Goal: Task Accomplishment & Management: Complete application form

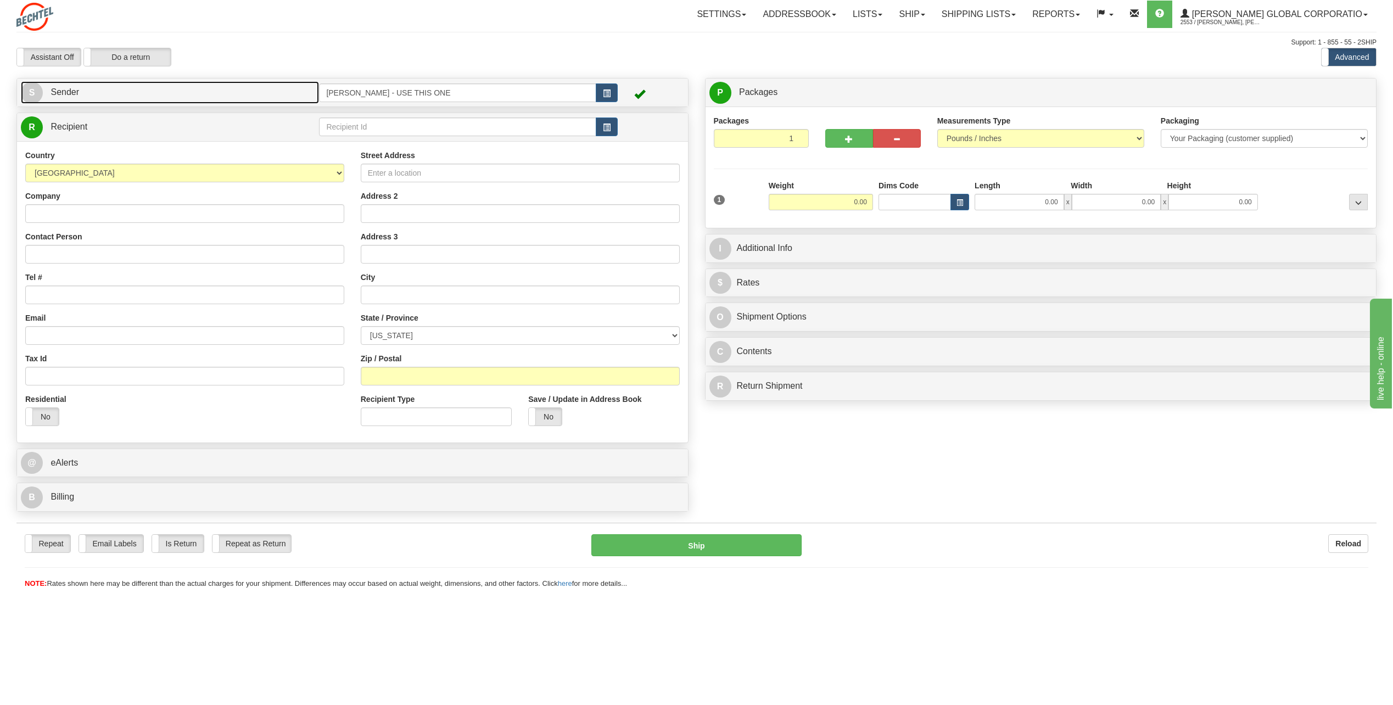
click at [37, 91] on span "S" at bounding box center [32, 93] width 22 height 22
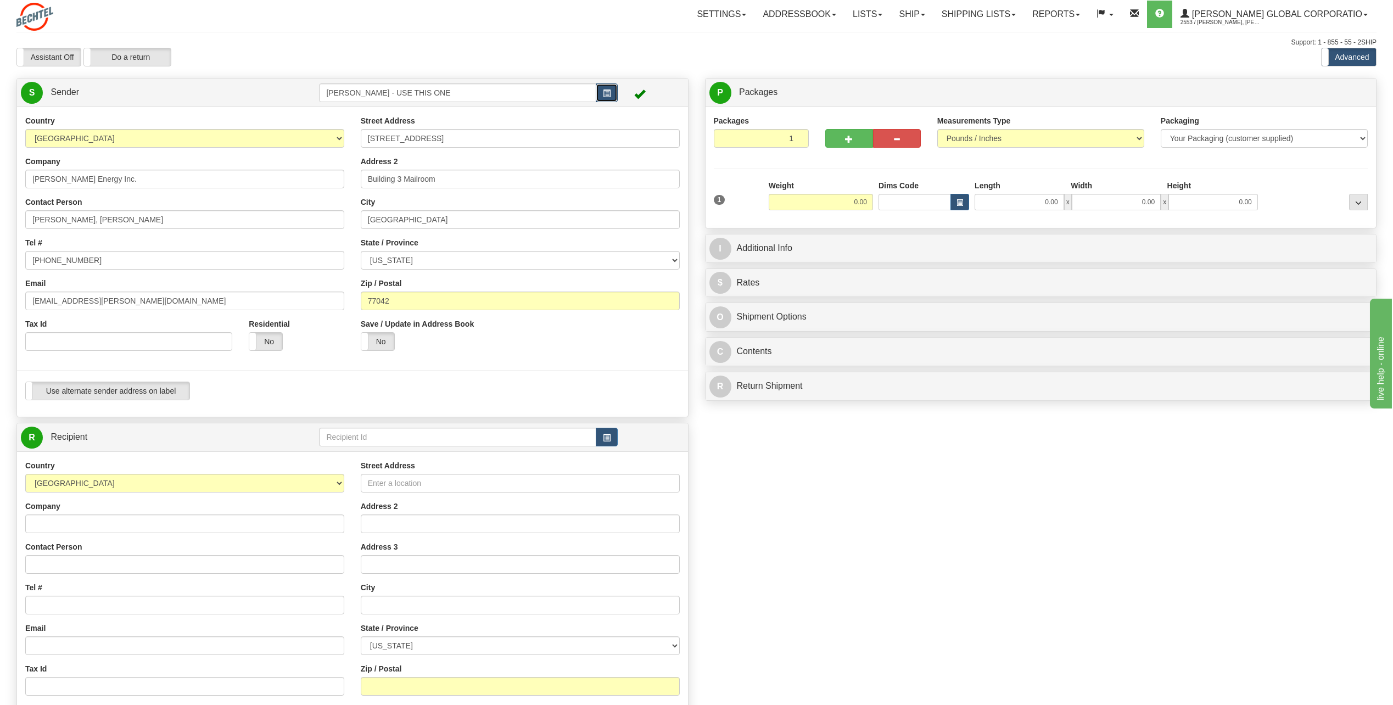
click at [609, 93] on span "button" at bounding box center [607, 93] width 8 height 7
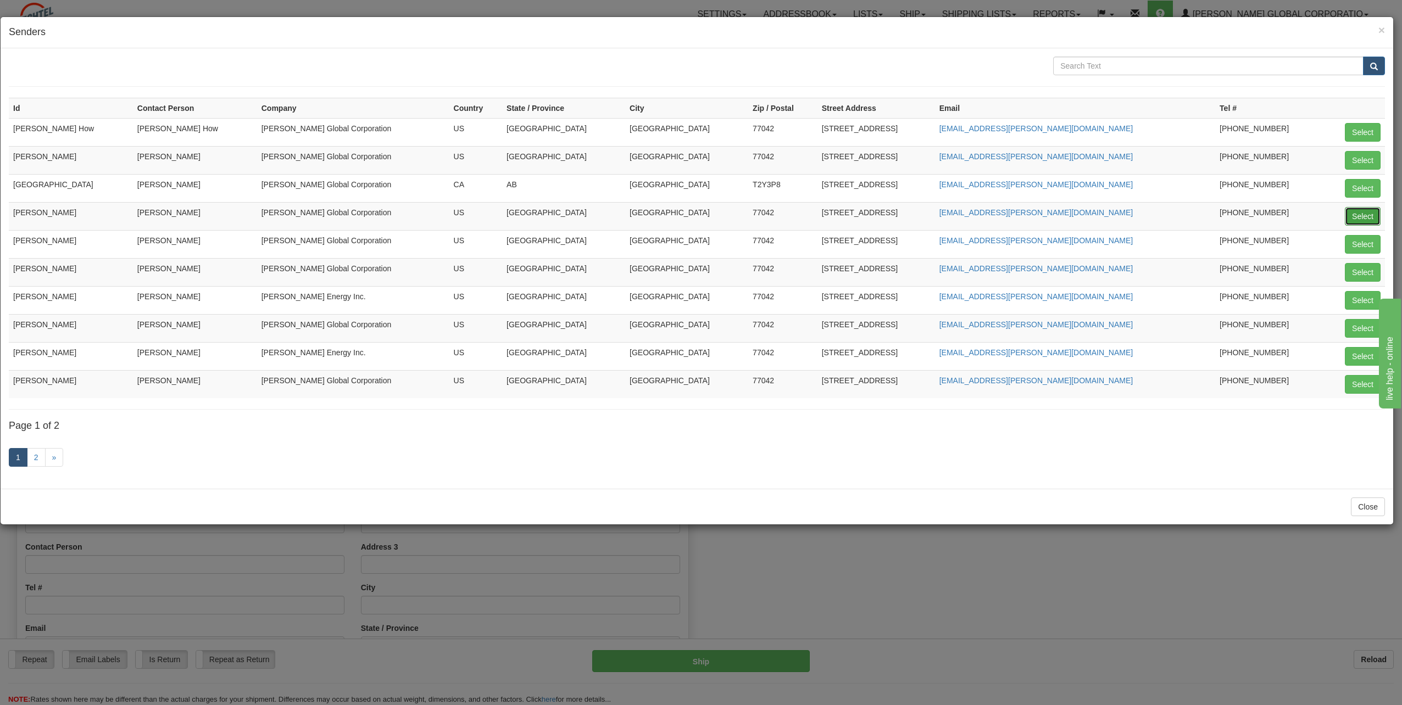
click at [1368, 217] on button "Select" at bounding box center [1362, 216] width 36 height 19
type input "[PERSON_NAME]"
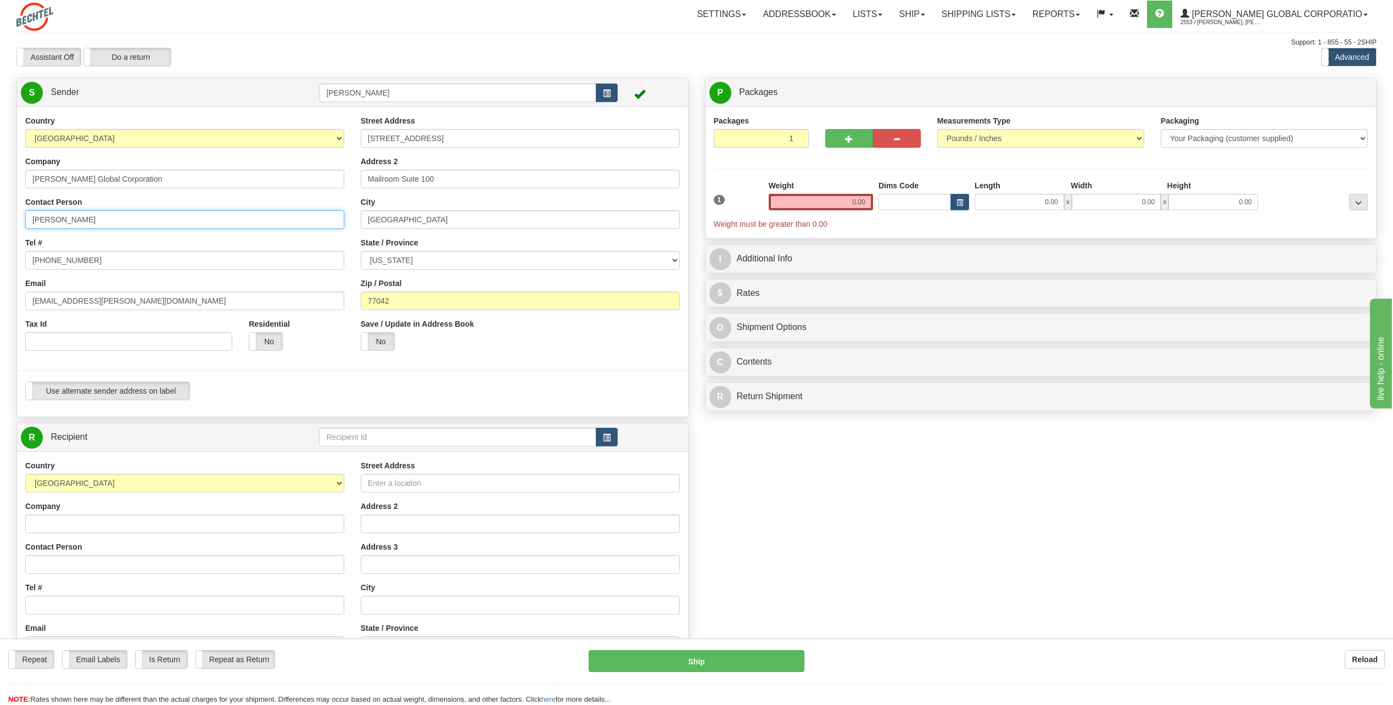
click at [92, 219] on input "[PERSON_NAME]" at bounding box center [184, 219] width 319 height 19
type input "C"
type input "Rick Skovan"
click at [231, 231] on div "Country AFGHANISTAN ALAND ISLANDS ALBANIA ALGERIA AMERICAN SAMOA ANDORRA ANGOLA…" at bounding box center [185, 237] width 336 height 244
click at [108, 264] on input "[PHONE_NUMBER]" at bounding box center [184, 260] width 319 height 19
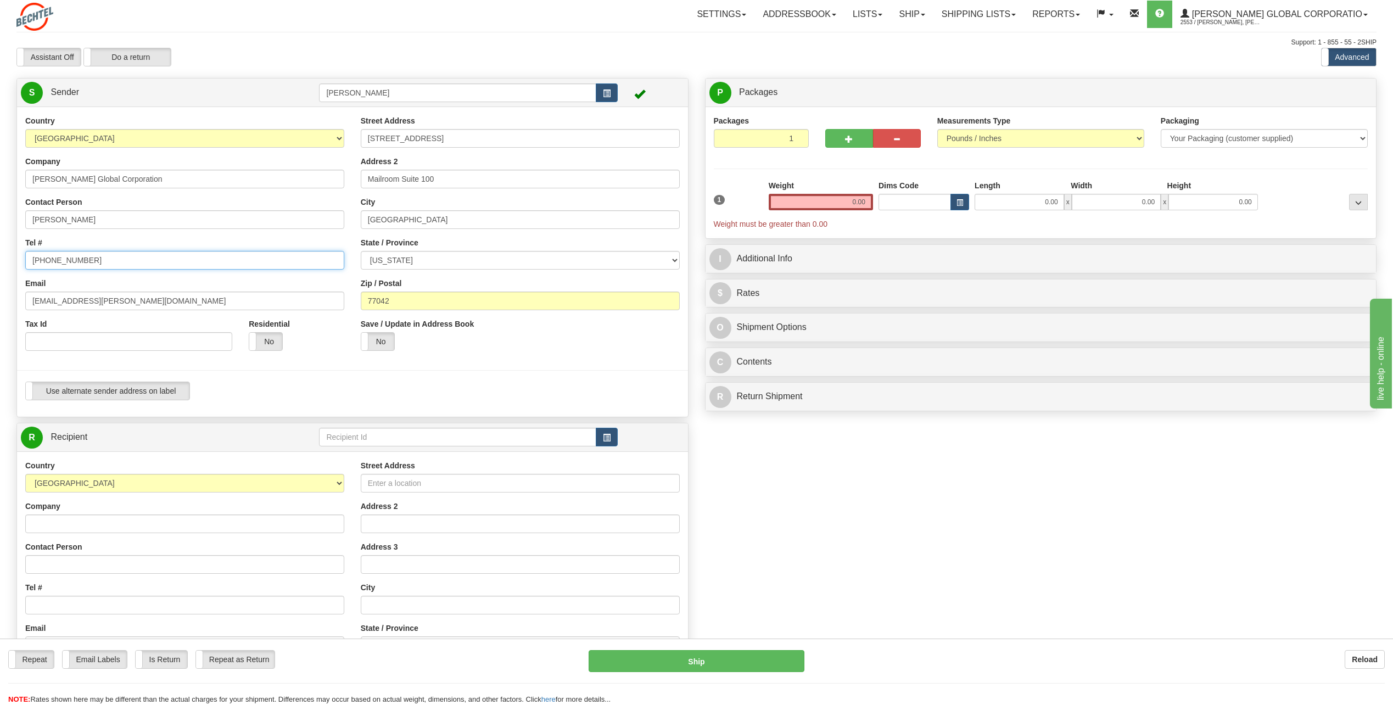
type input "[PHONE_NUMBER]"
drag, startPoint x: 181, startPoint y: 240, endPoint x: 170, endPoint y: 247, distance: 13.3
click at [177, 248] on div "Tel # 713 235-1672" at bounding box center [184, 253] width 319 height 32
drag, startPoint x: 65, startPoint y: 300, endPoint x: 8, endPoint y: 305, distance: 57.4
click at [8, 305] on div "Create a label for the return Create Pickup Without Label S Sender CHARLIE NGUY…" at bounding box center [352, 453] width 689 height 750
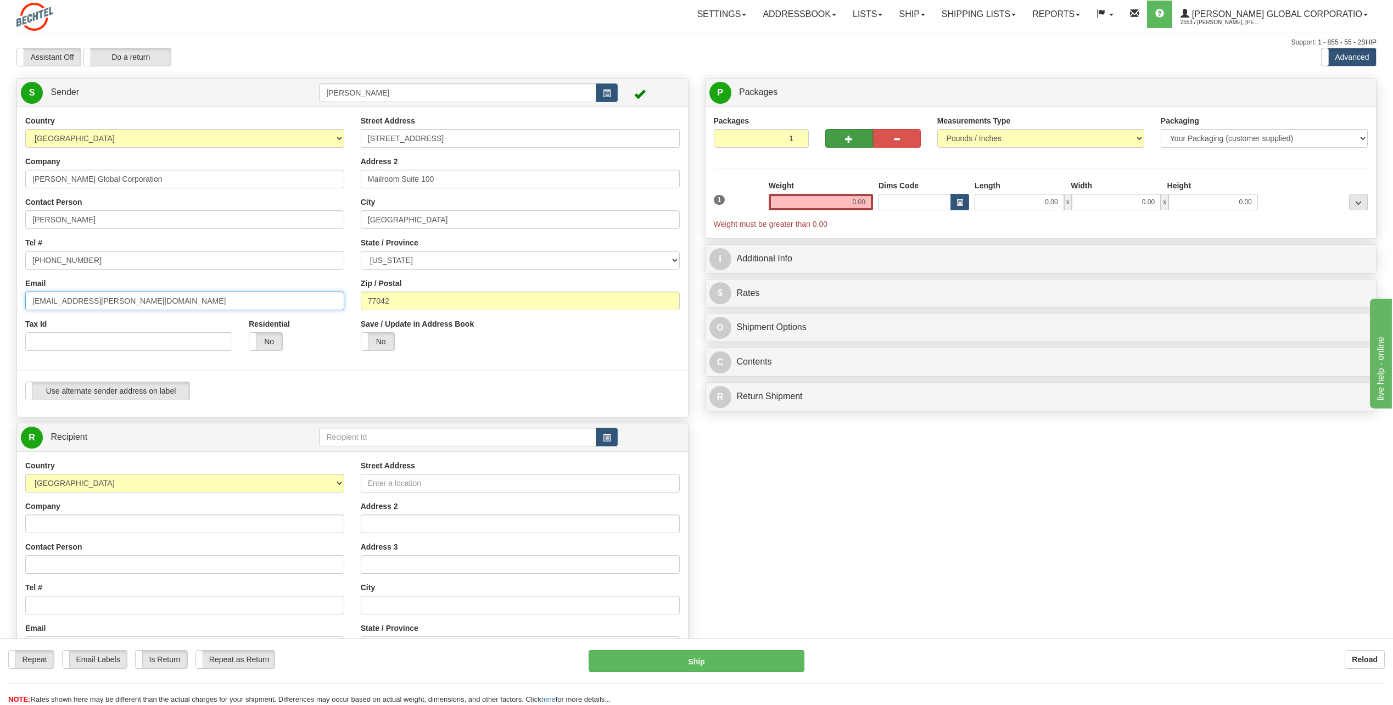
type input "[EMAIL_ADDRESS][PERSON_NAME][DOMAIN_NAME]"
click at [853, 137] on button "button" at bounding box center [849, 138] width 48 height 19
click at [850, 137] on span "button" at bounding box center [849, 139] width 8 height 7
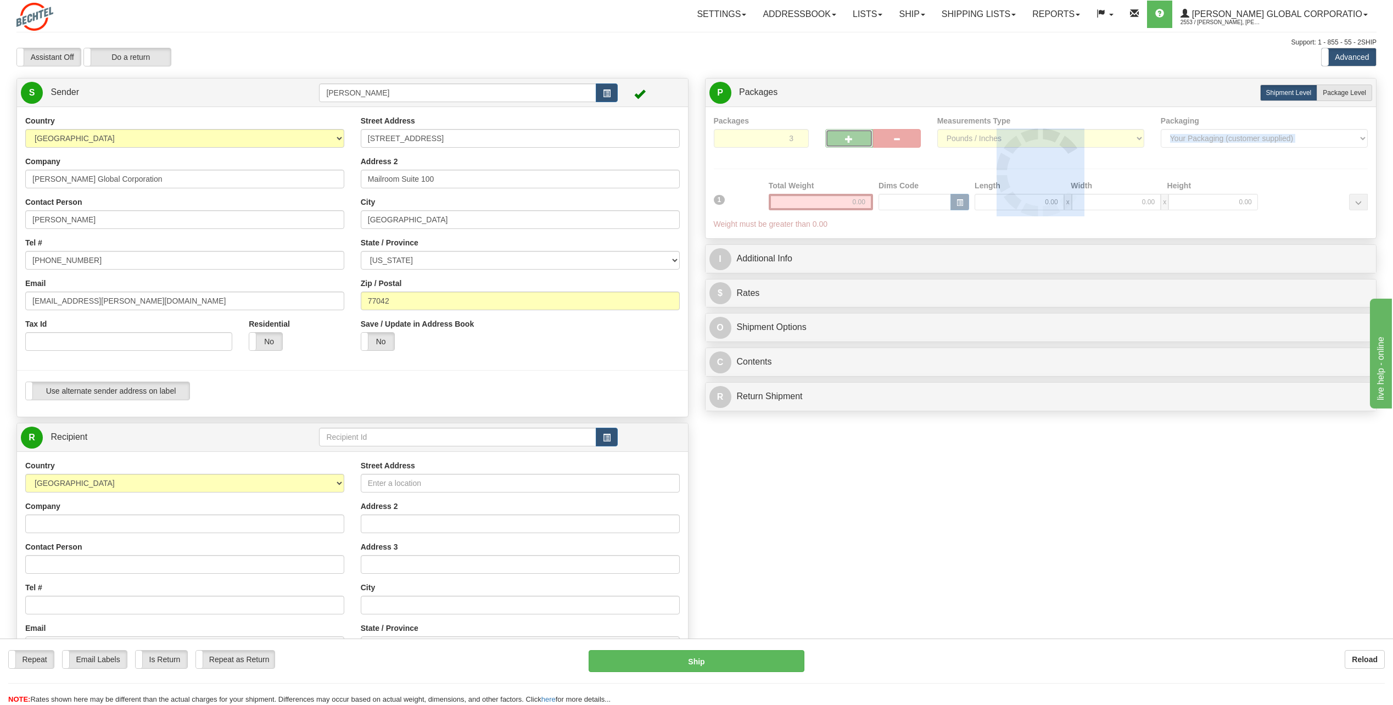
click at [850, 137] on div at bounding box center [1041, 172] width 655 height 115
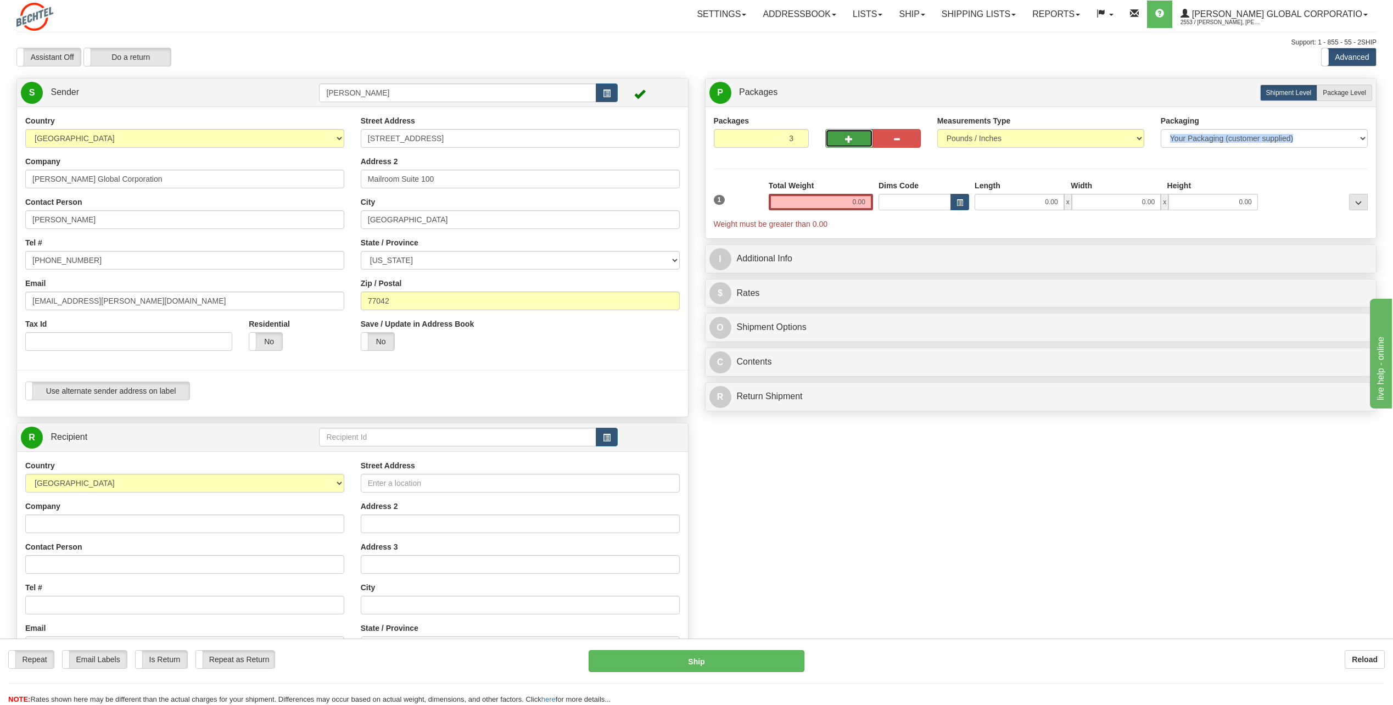
click at [850, 137] on span "button" at bounding box center [849, 139] width 8 height 7
click at [897, 137] on span "button" at bounding box center [897, 139] width 8 height 7
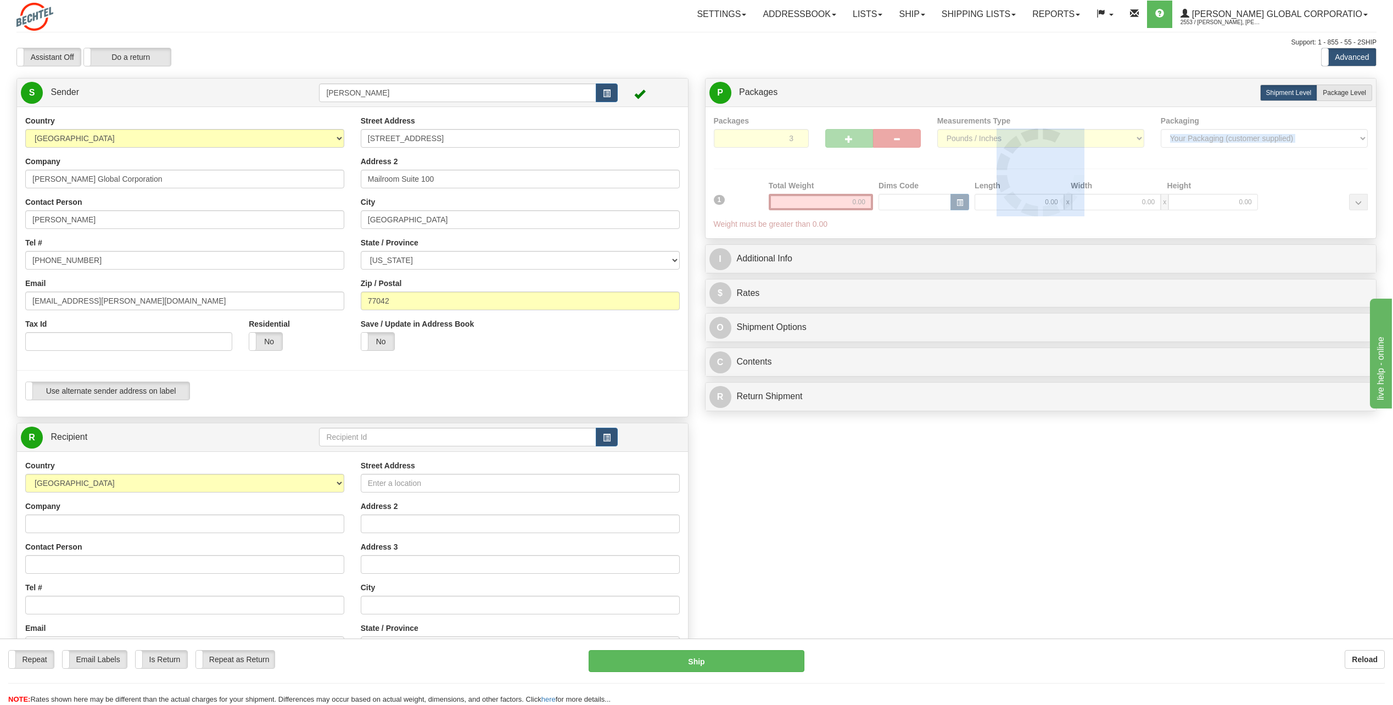
click at [897, 137] on div at bounding box center [1041, 172] width 655 height 115
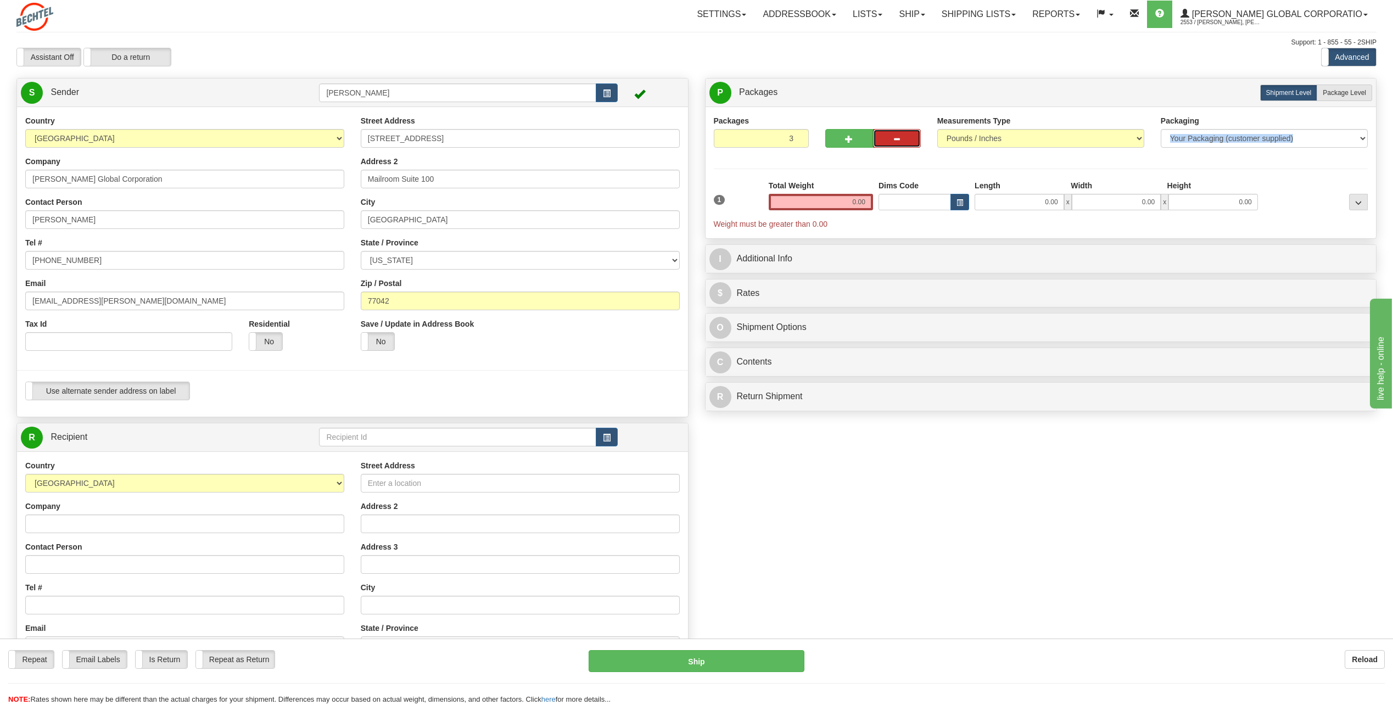
click at [897, 137] on span "button" at bounding box center [897, 139] width 8 height 7
type input "1"
click at [607, 441] on span "button" at bounding box center [607, 437] width 8 height 7
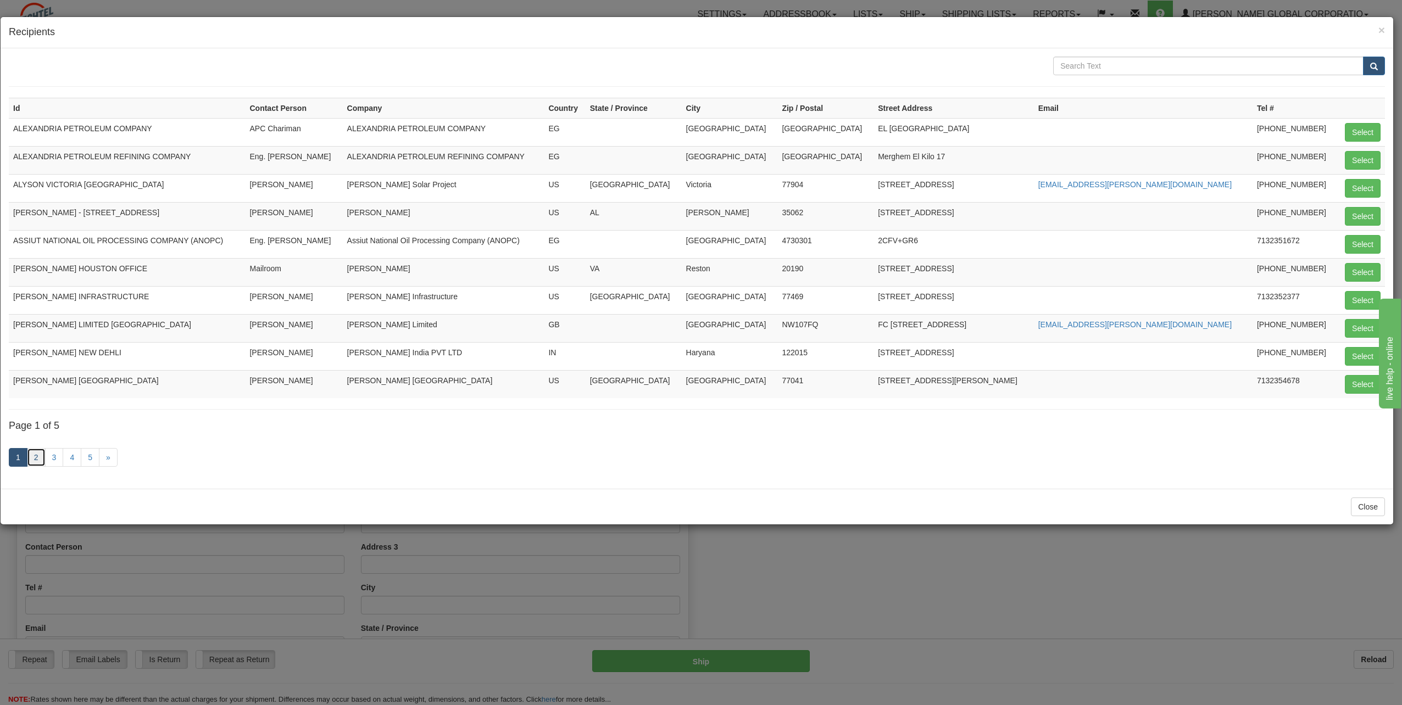
click at [34, 459] on link "2" at bounding box center [36, 457] width 19 height 19
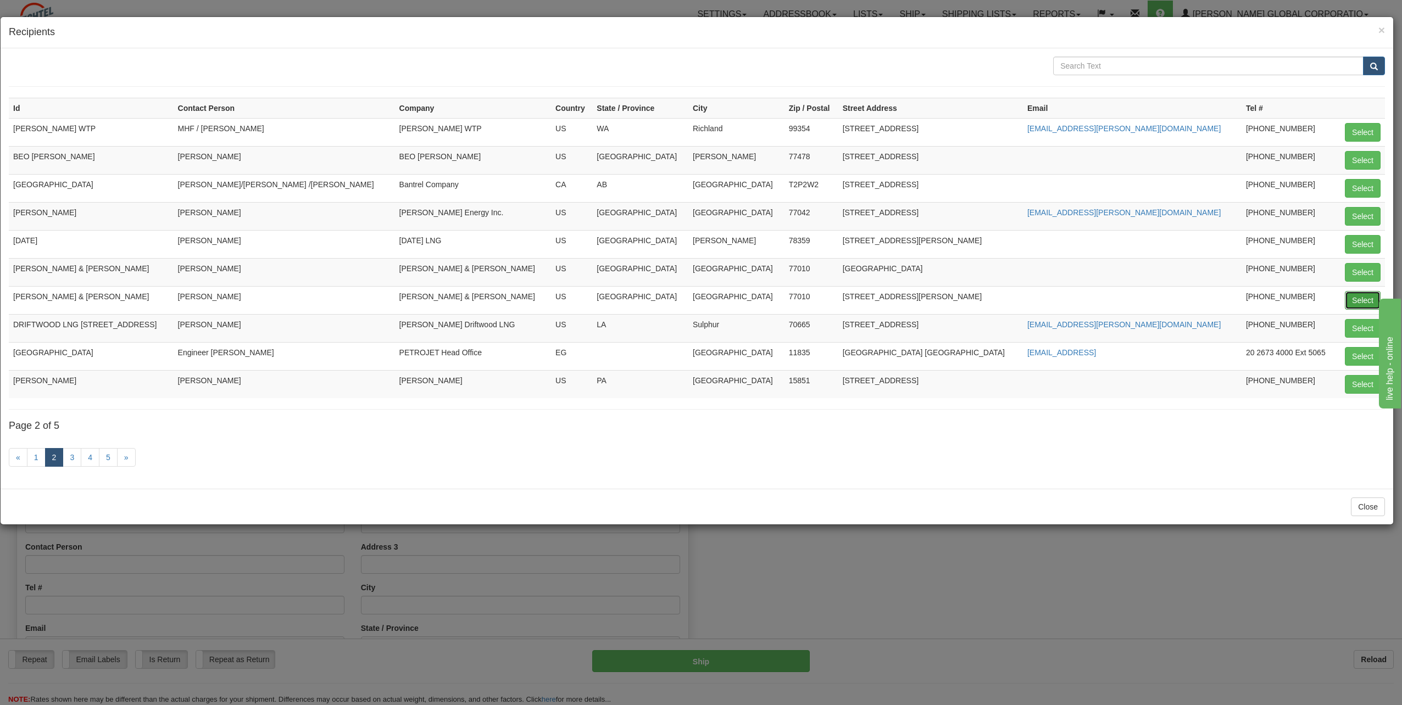
click at [1362, 300] on button "Select" at bounding box center [1362, 300] width 36 height 19
type input "CRAIN,CATON & JAMES"
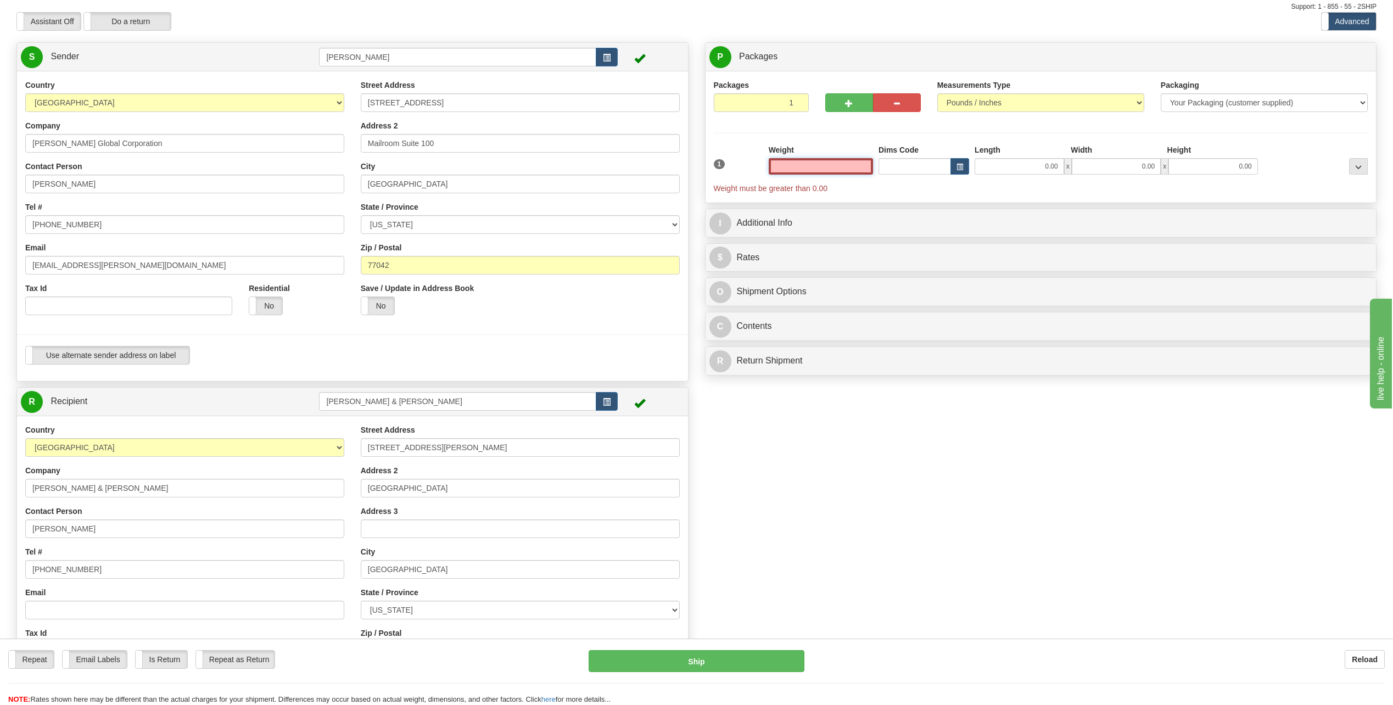
scroll to position [55, 0]
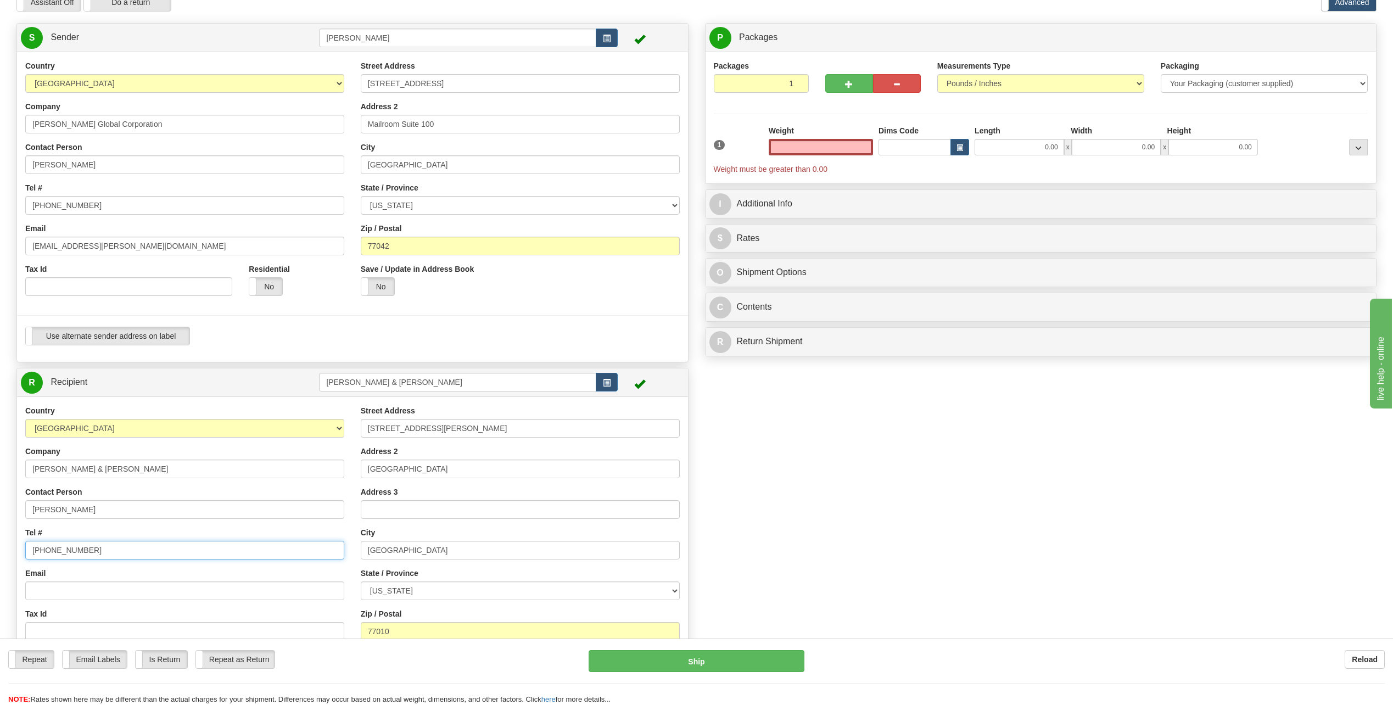
type input "0.00"
click at [92, 552] on input "713 752-8678" at bounding box center [184, 550] width 319 height 19
type input "713 752-8685"
drag, startPoint x: 848, startPoint y: 147, endPoint x: 1035, endPoint y: 142, distance: 186.8
click at [1041, 139] on div "1 Weight 0.00 Dims Code 0.00" at bounding box center [1041, 149] width 660 height 49
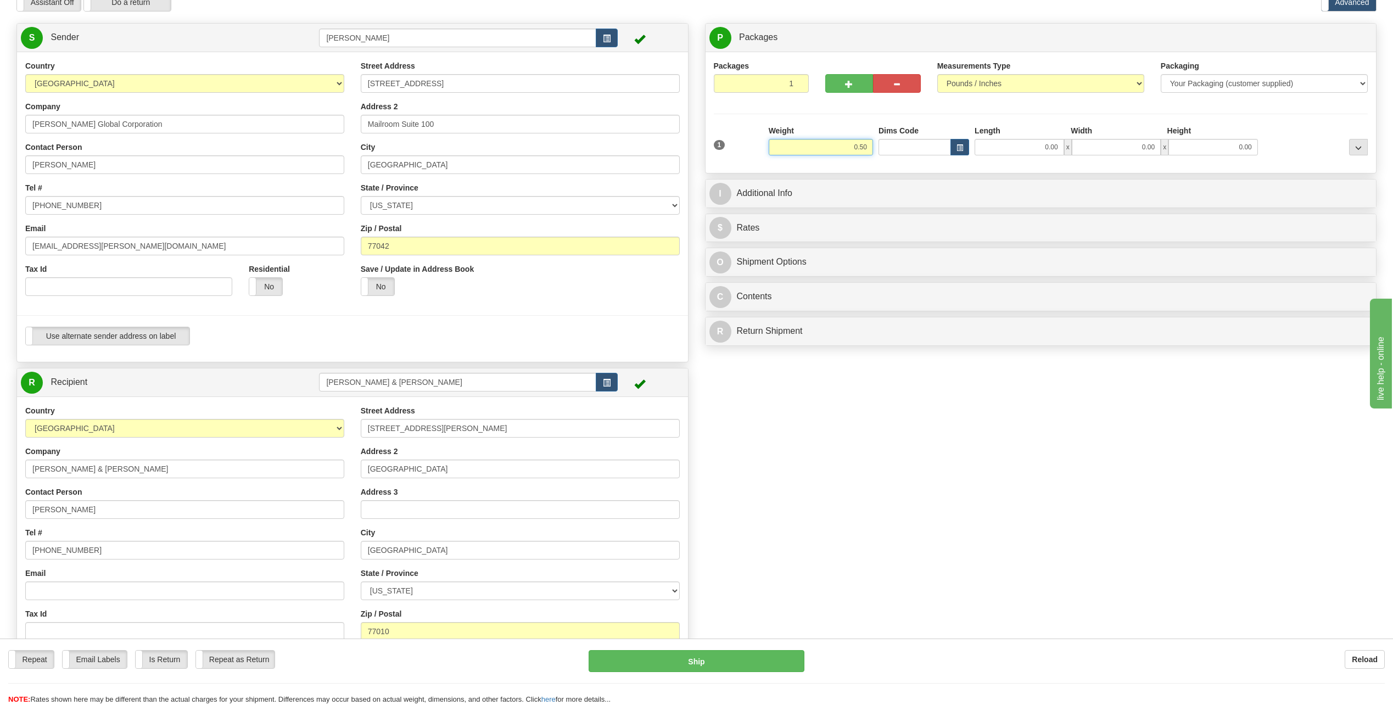
type input "0.50"
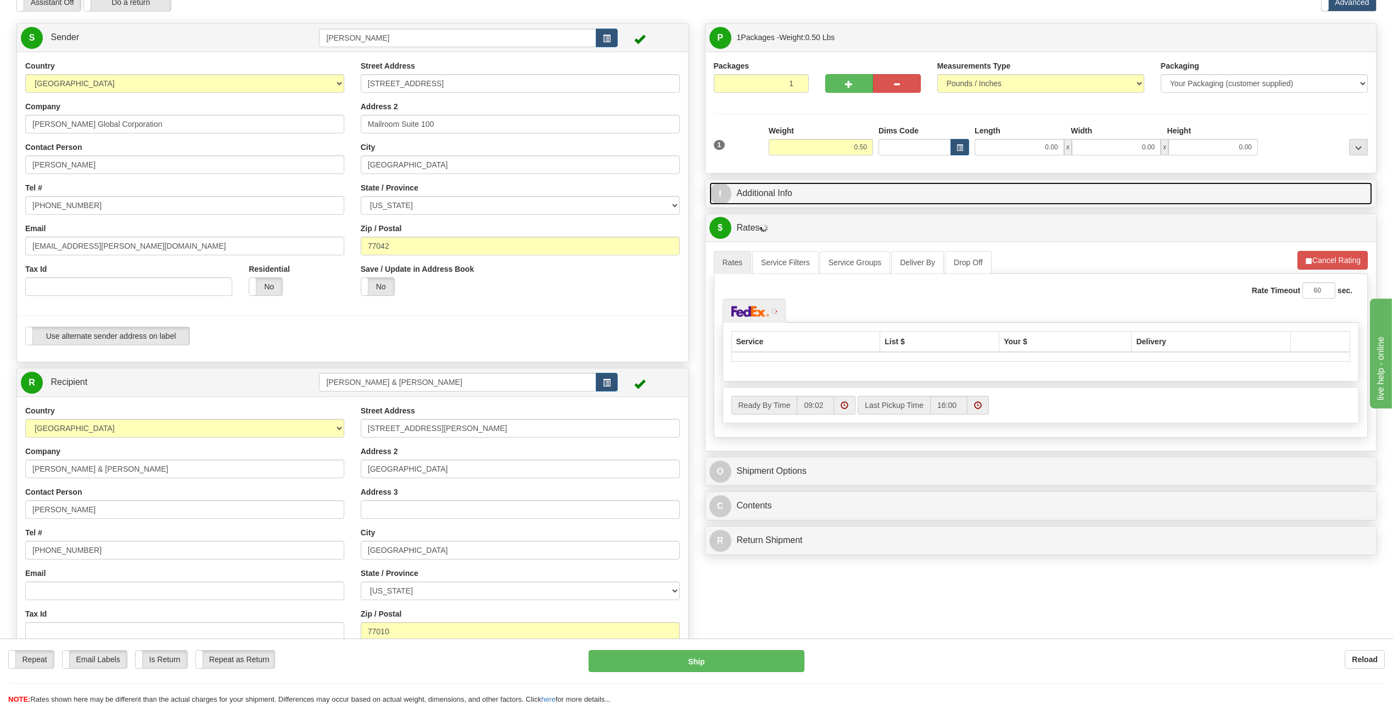
click at [717, 198] on span "I" at bounding box center [721, 194] width 22 height 22
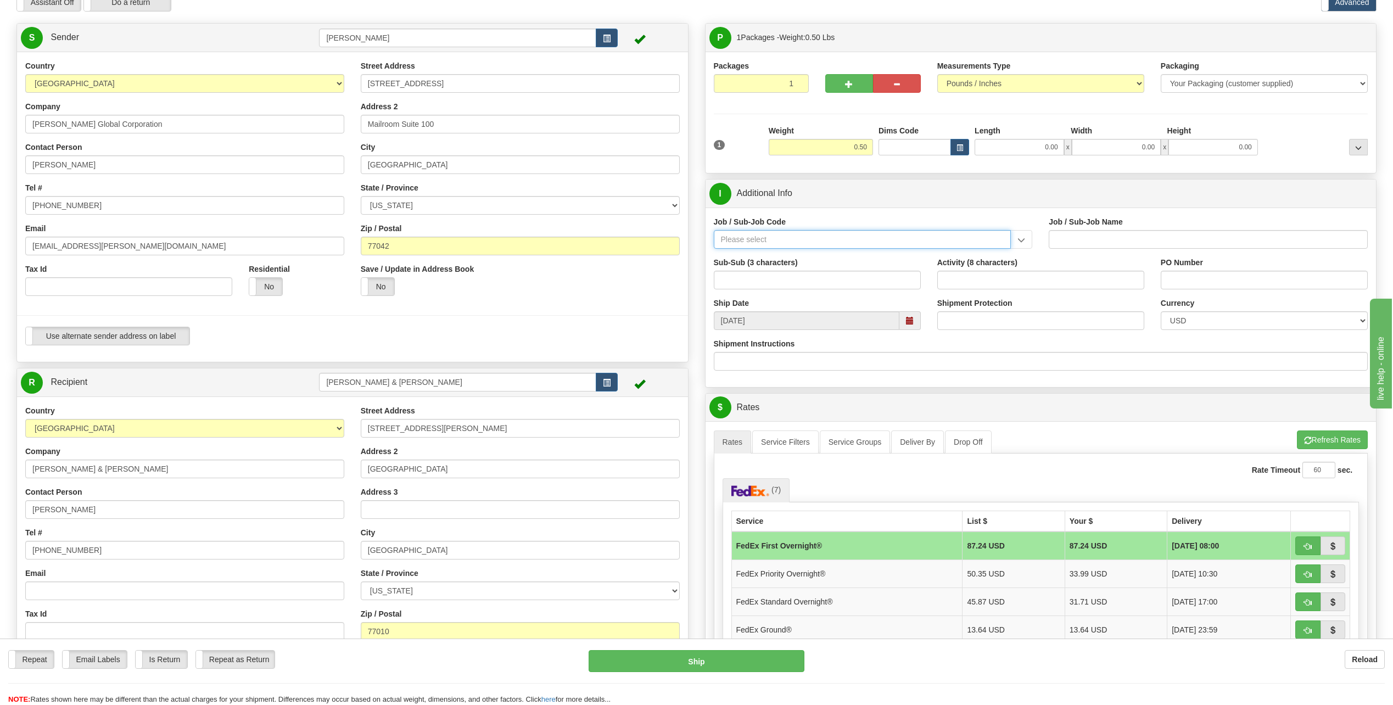
click at [773, 244] on input "Job / Sub-Job Code" at bounding box center [863, 239] width 298 height 19
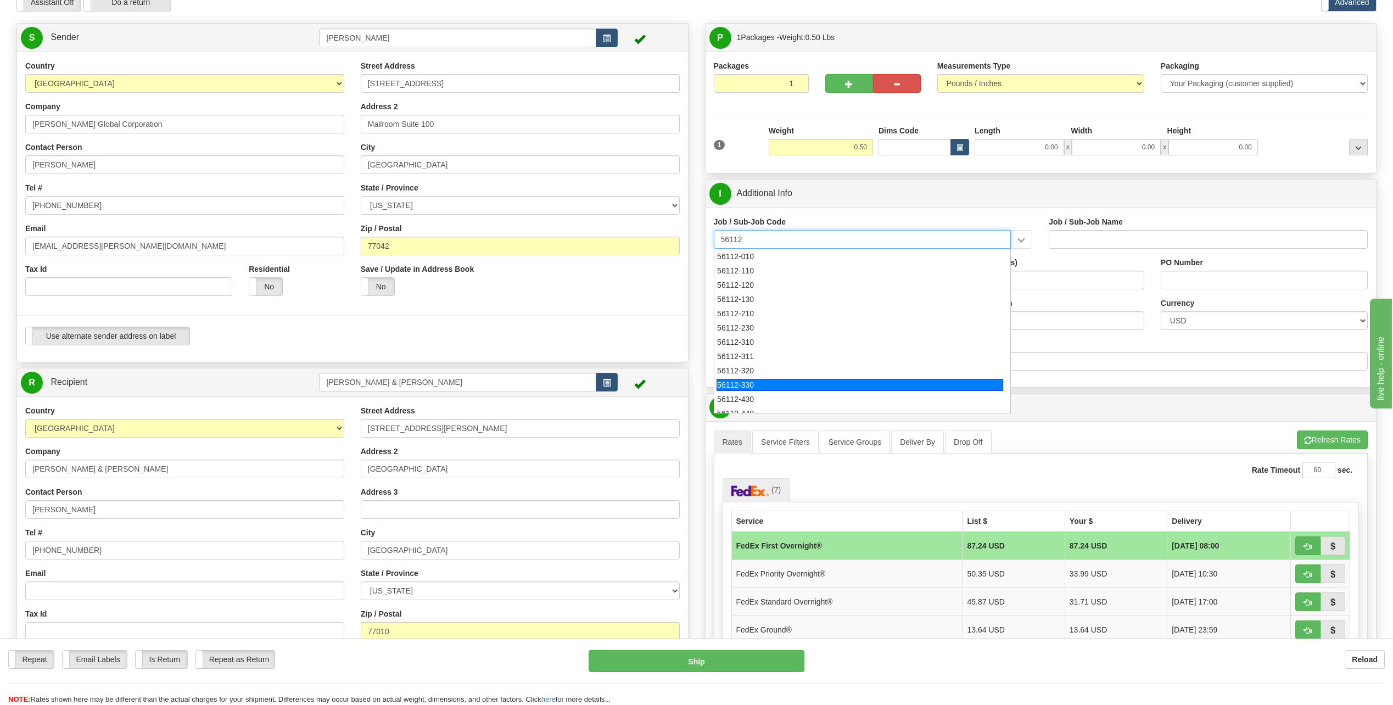
click at [762, 385] on div "56112-330" at bounding box center [860, 385] width 287 height 12
type input "56112-330"
type input "CITY WEST - TIER 3 - MAIL DISTRIBUTION SERVICES"
type input "56112-330"
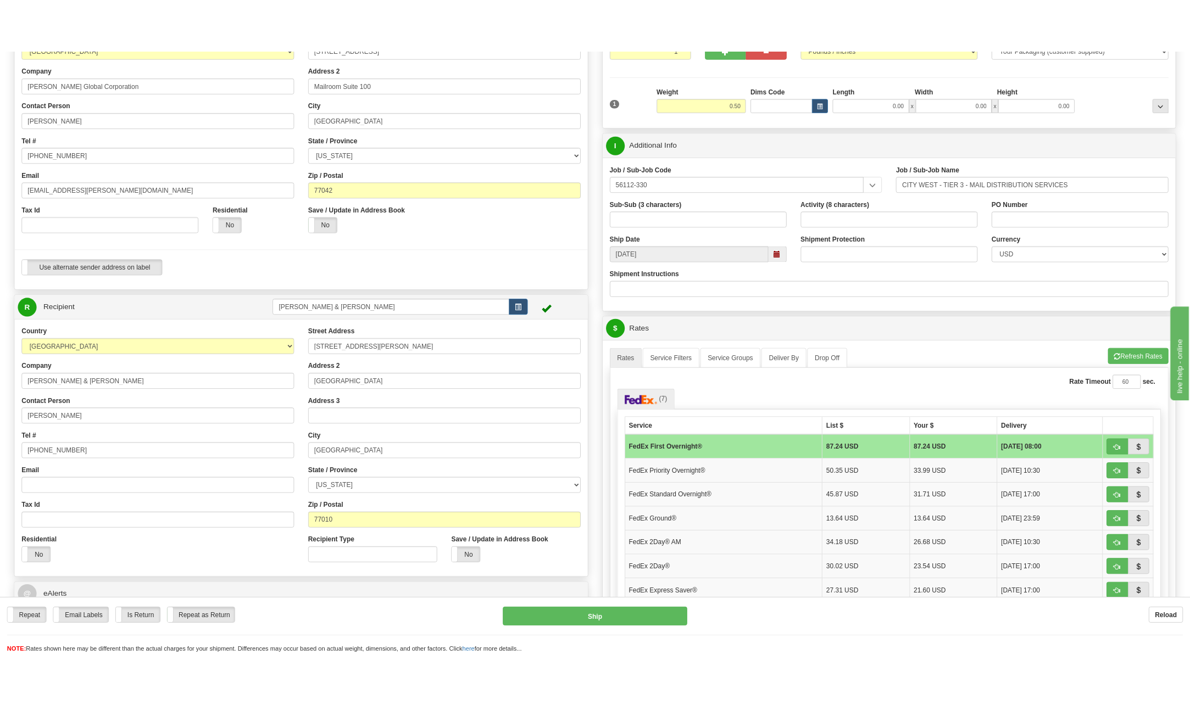
scroll to position [165, 0]
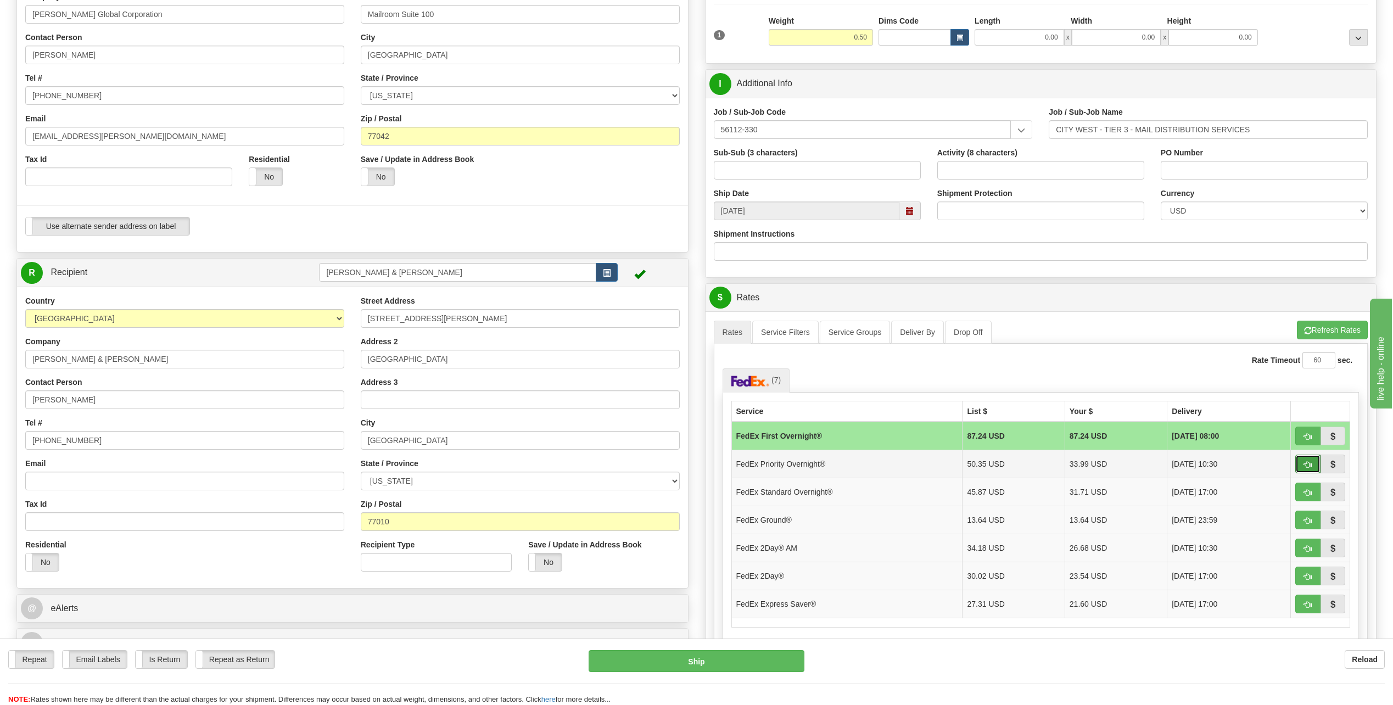
click at [1311, 464] on span "button" at bounding box center [1308, 464] width 8 height 7
type input "01"
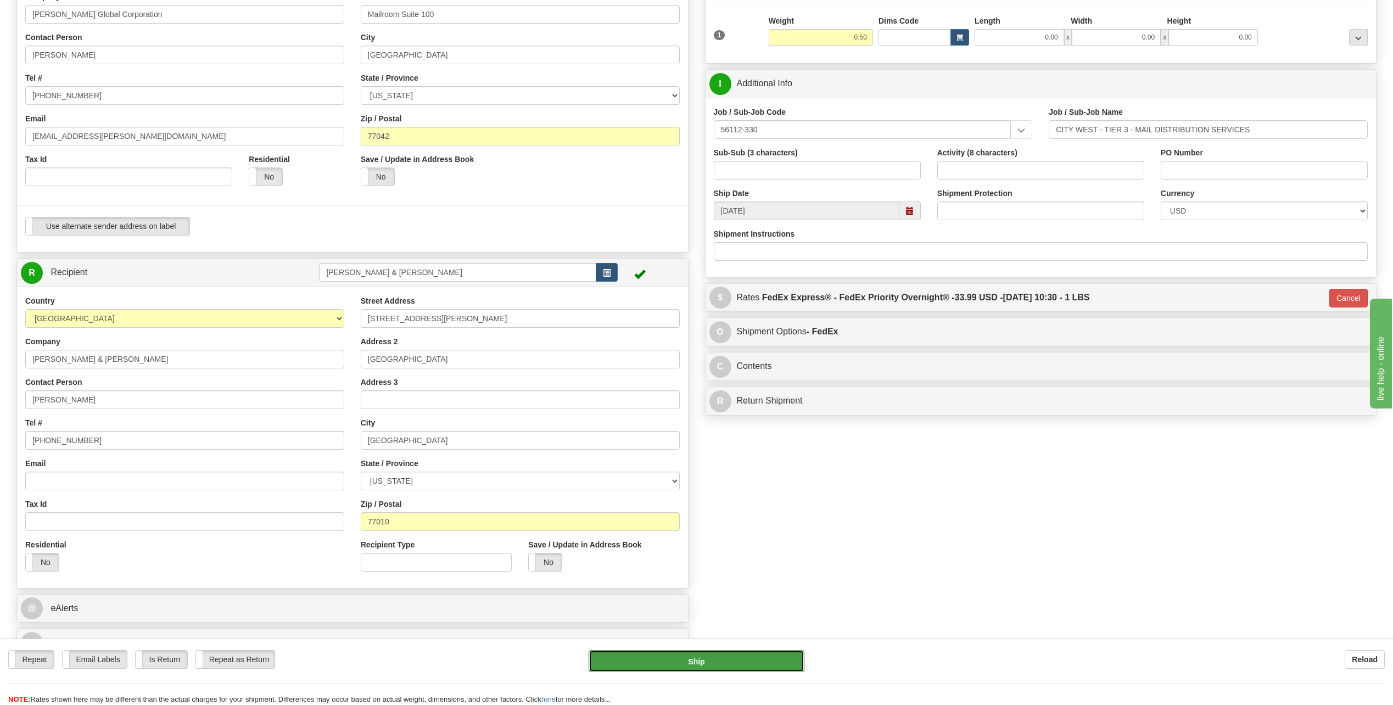
click at [766, 667] on button "Ship" at bounding box center [697, 661] width 216 height 22
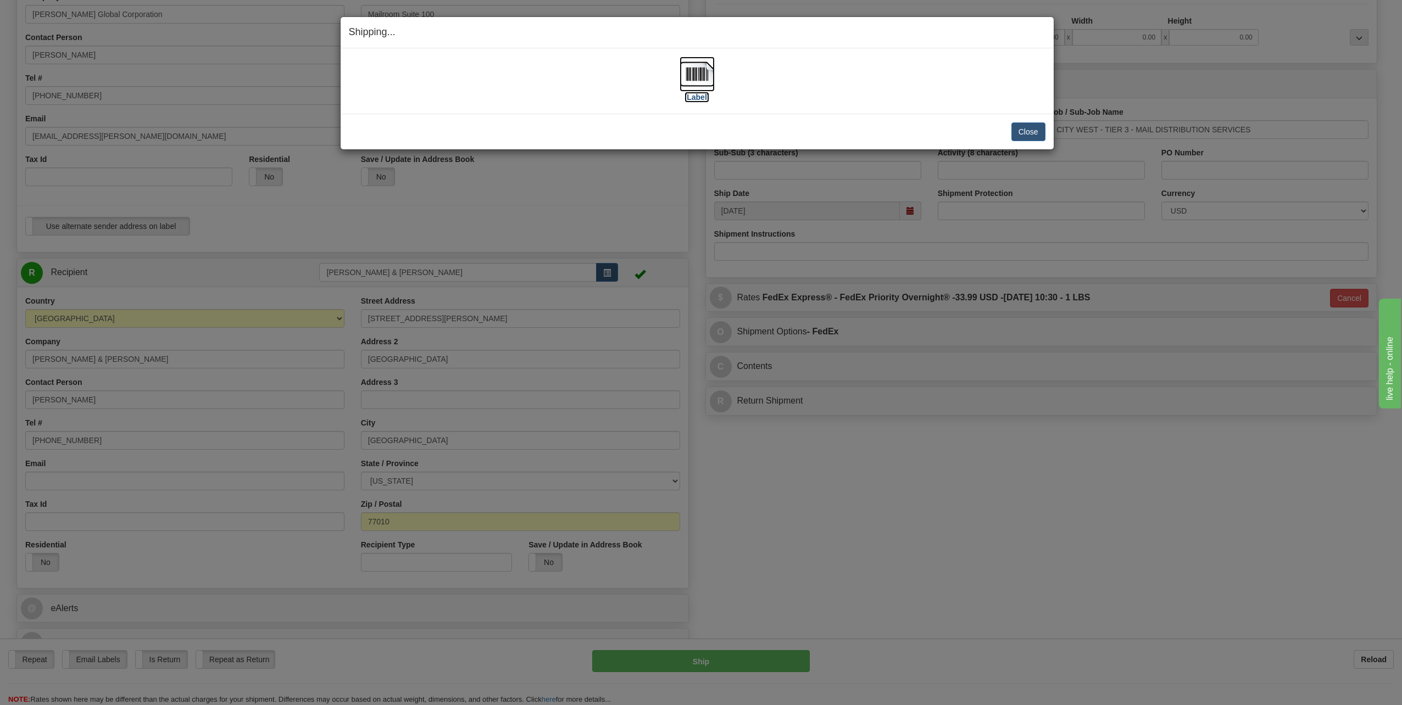
click at [696, 72] on img at bounding box center [696, 74] width 35 height 35
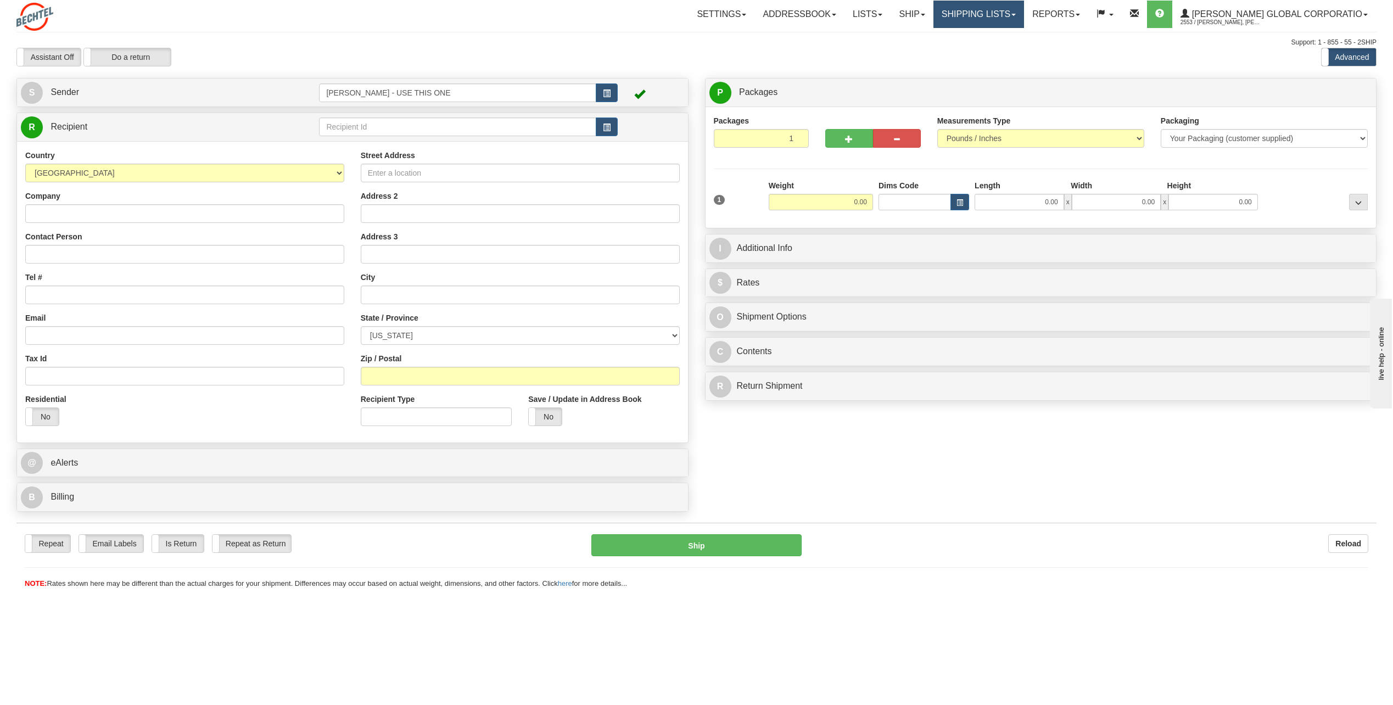
click at [1016, 15] on span at bounding box center [1014, 15] width 4 height 2
click at [992, 39] on span "Current Shipments" at bounding box center [960, 38] width 64 height 9
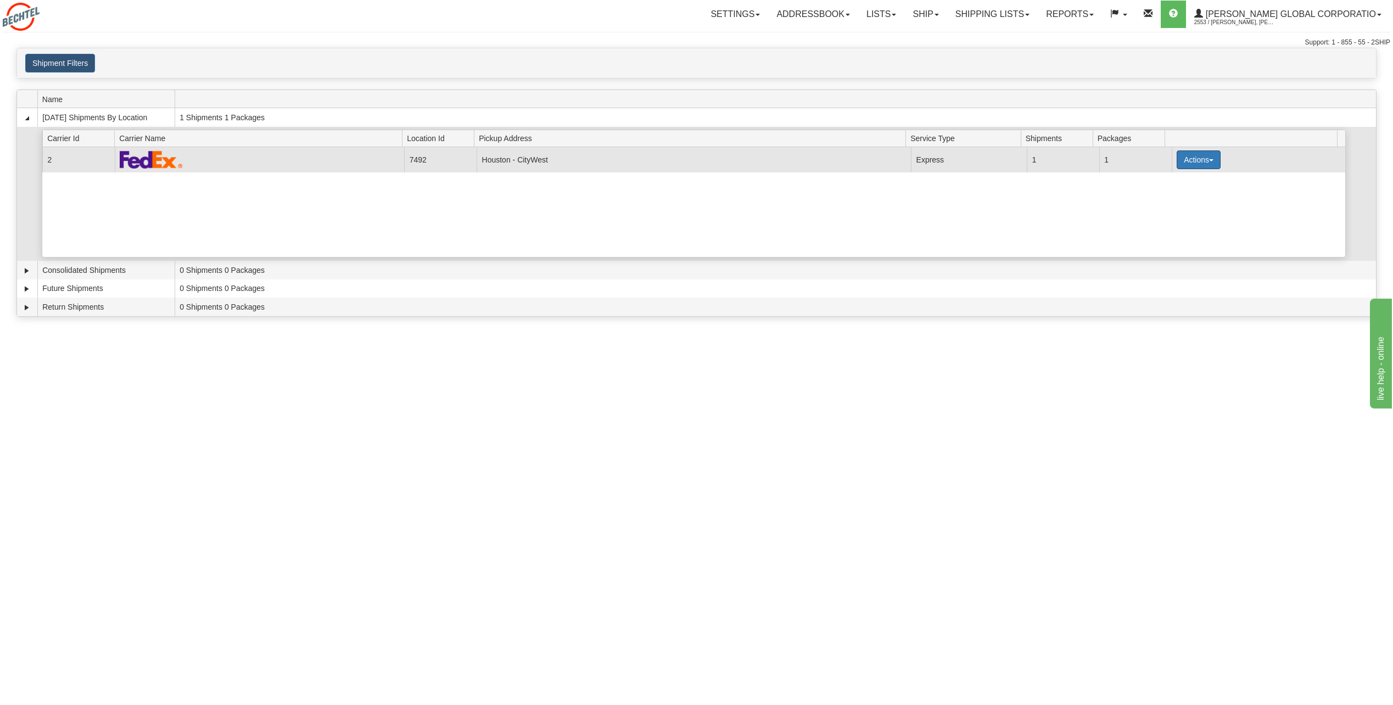
click at [1212, 159] on button "Actions" at bounding box center [1199, 159] width 44 height 19
click at [1166, 183] on span "Details" at bounding box center [1158, 180] width 30 height 8
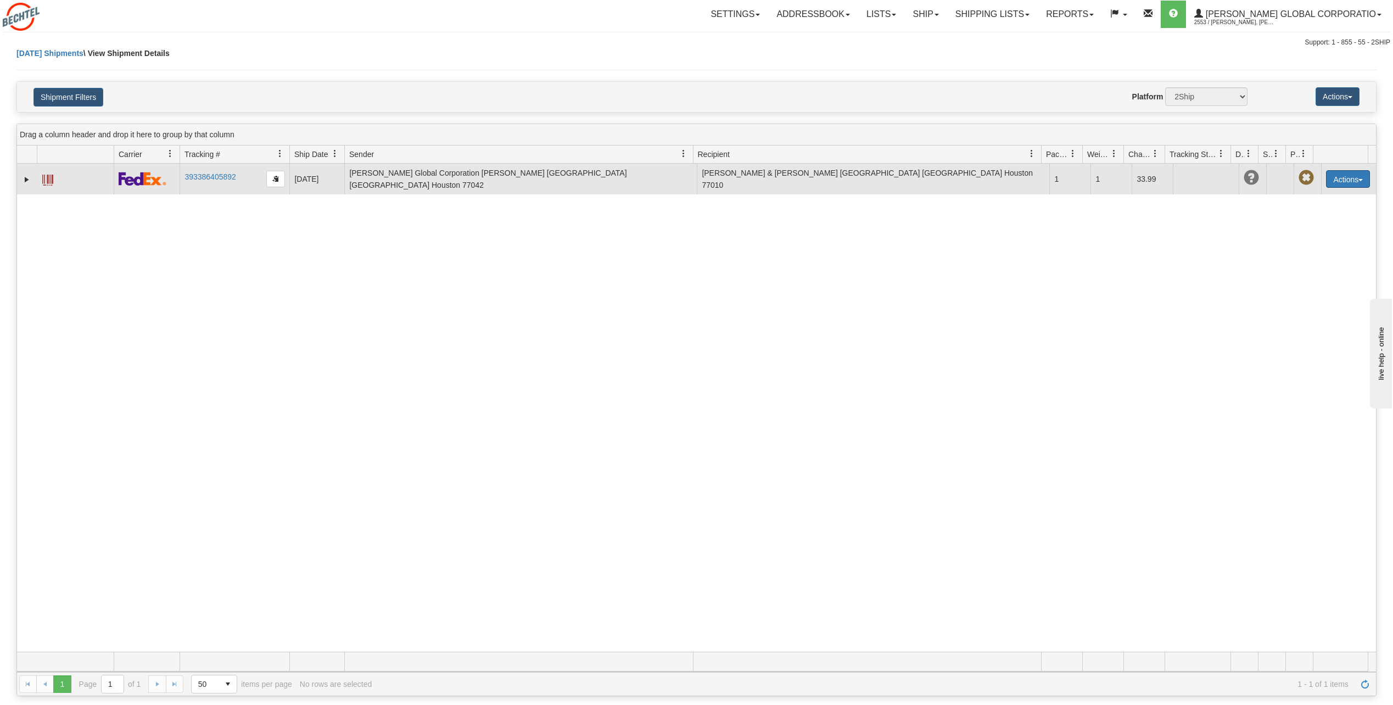
click at [1359, 179] on span "button" at bounding box center [1361, 180] width 4 height 2
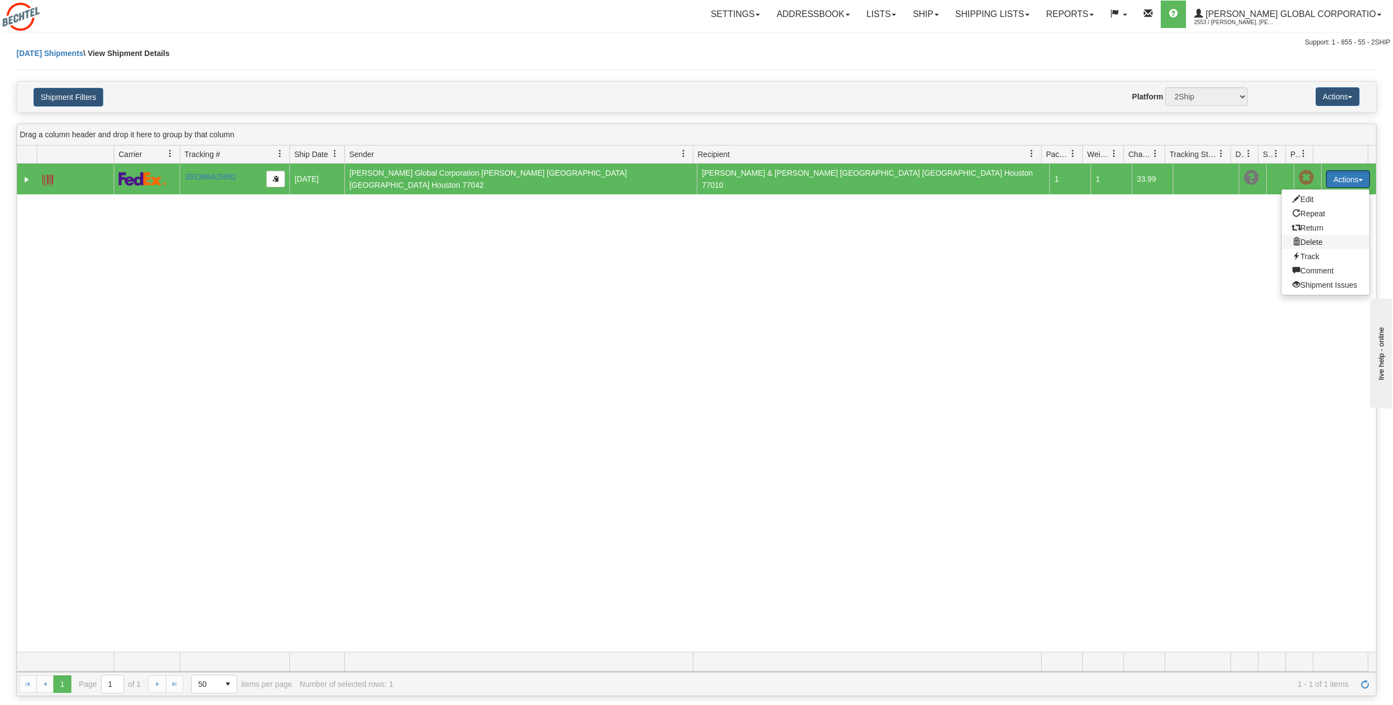
click at [1293, 238] on span at bounding box center [1297, 242] width 8 height 8
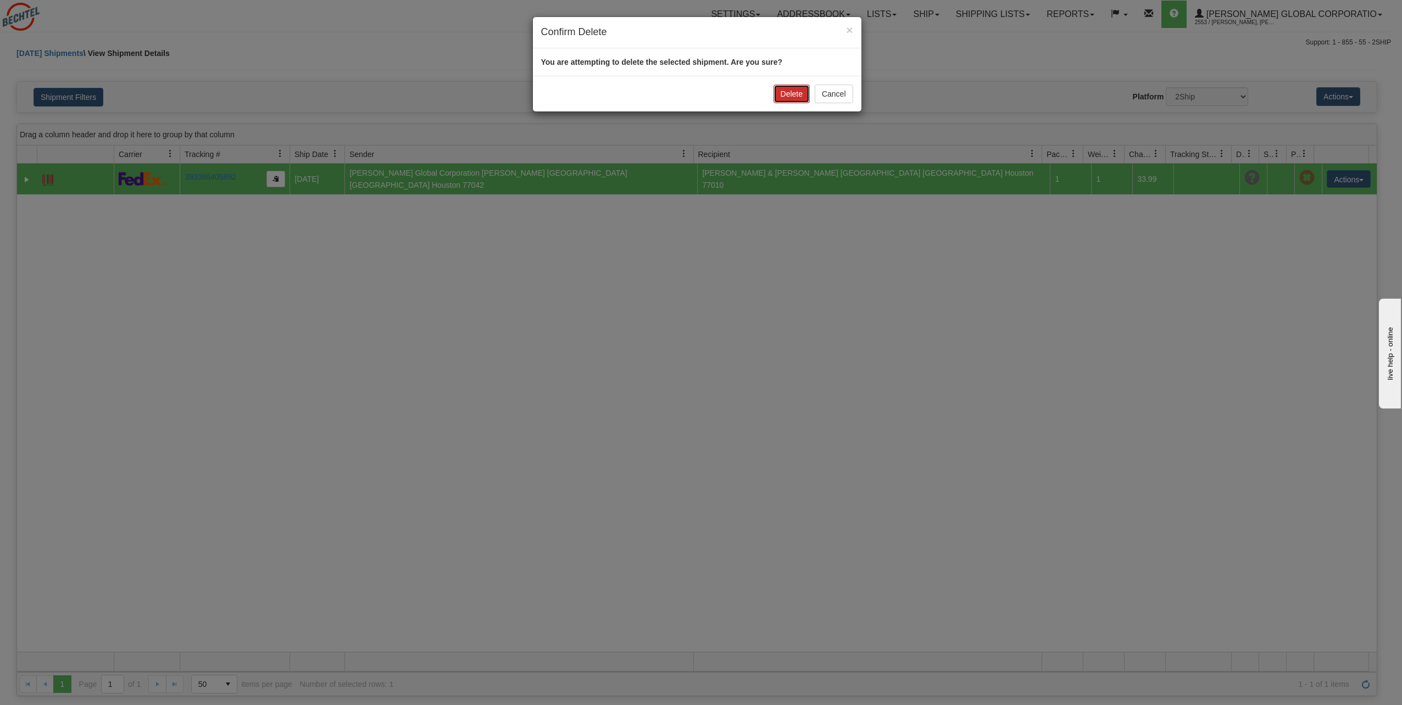
click at [795, 93] on button "Delete" at bounding box center [791, 94] width 36 height 19
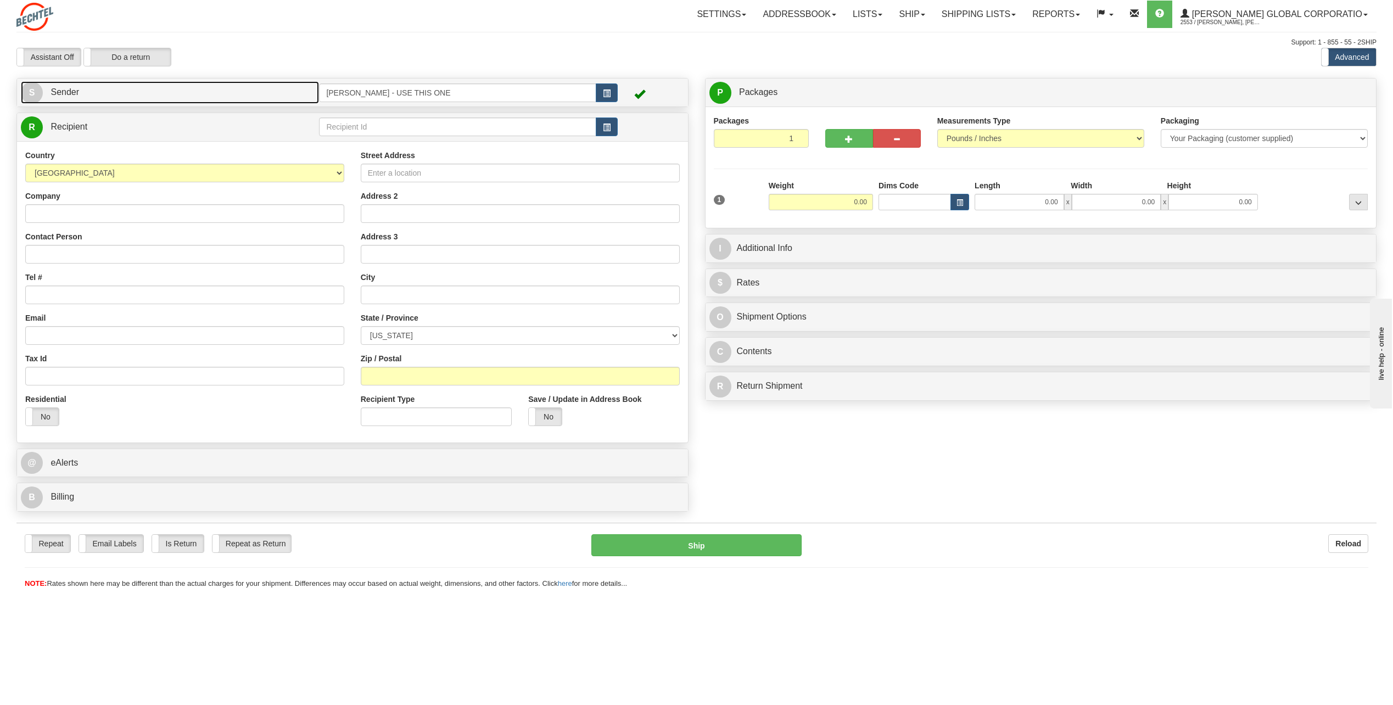
click at [36, 94] on span "S" at bounding box center [32, 93] width 22 height 22
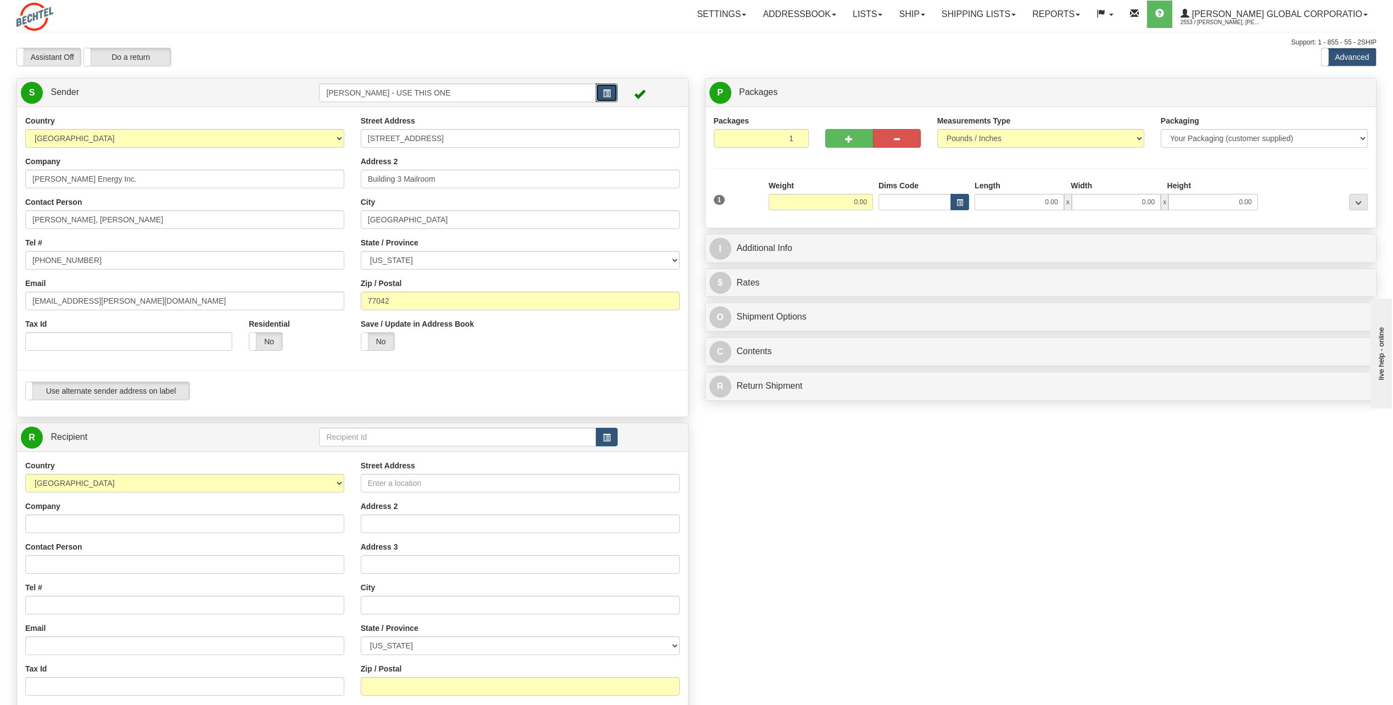
click at [611, 92] on button "button" at bounding box center [607, 92] width 22 height 19
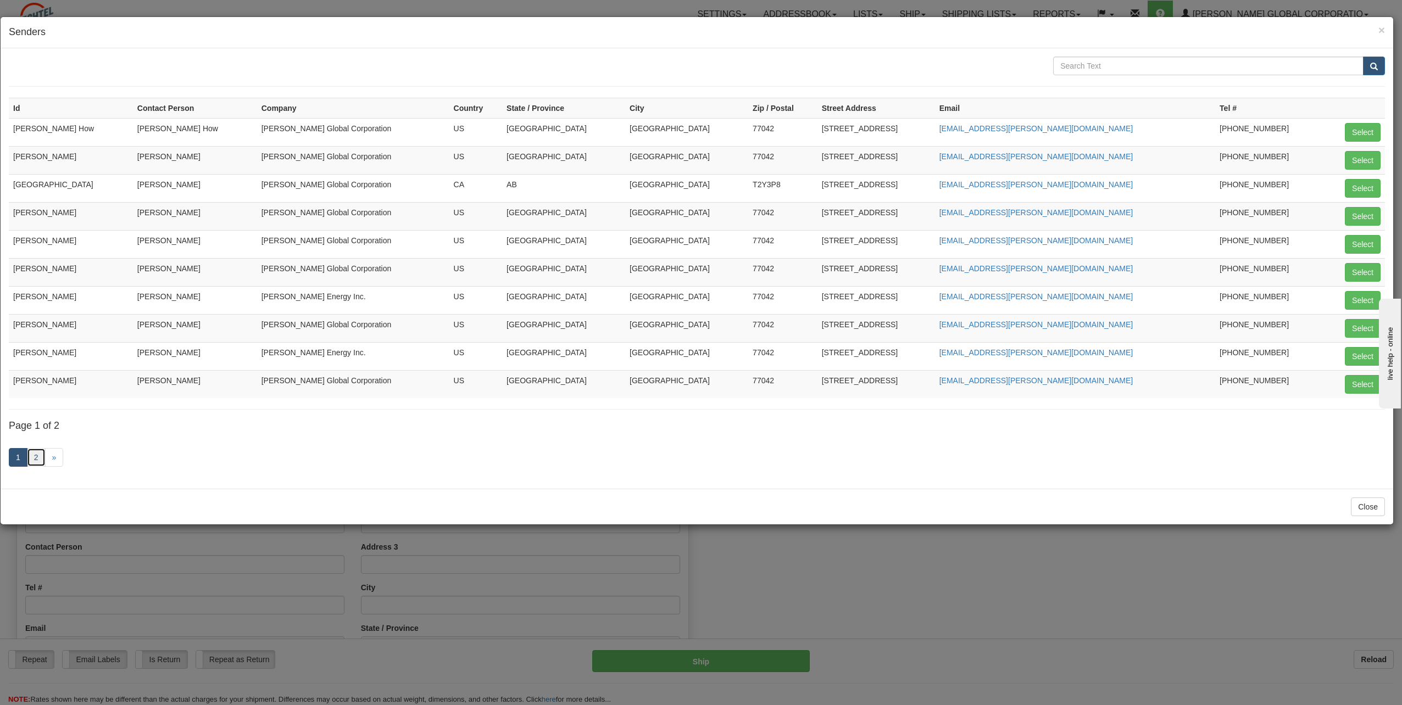
click at [37, 457] on link "2" at bounding box center [36, 457] width 19 height 19
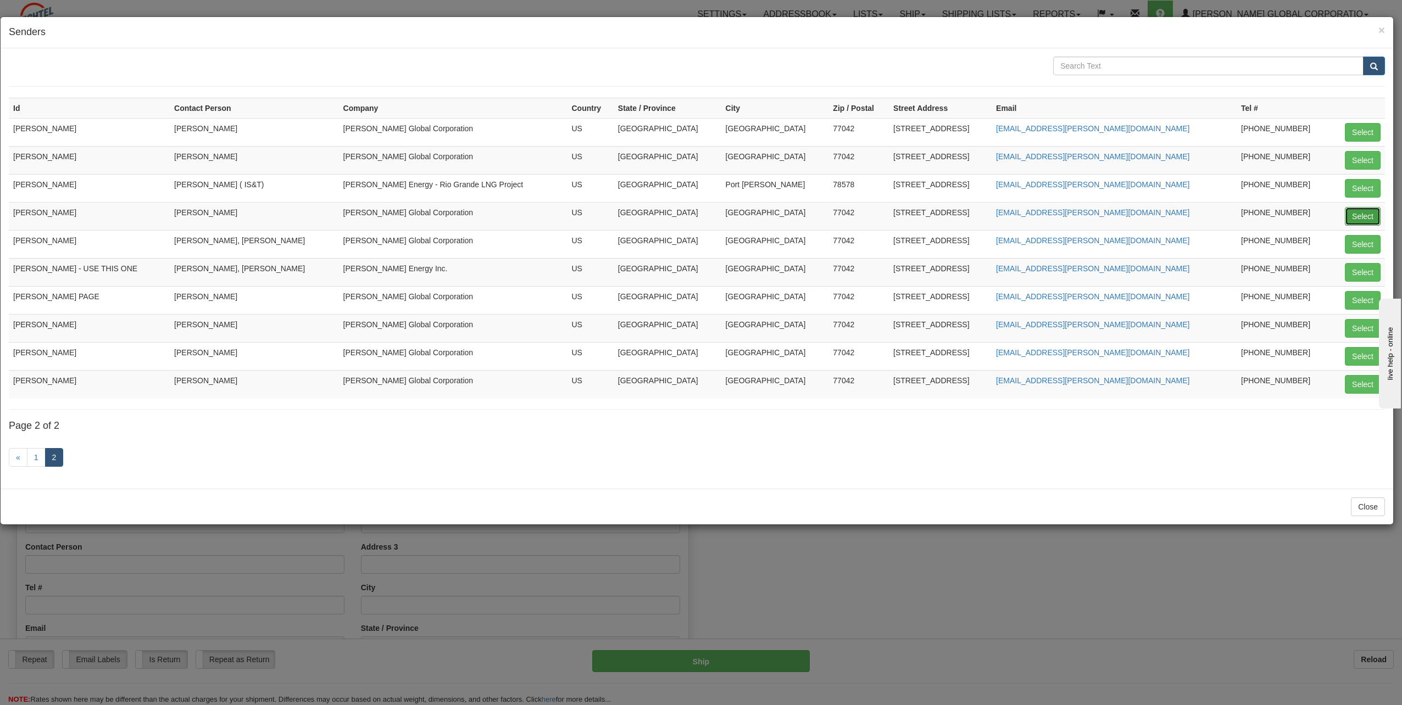
click at [1365, 213] on button "Select" at bounding box center [1362, 216] width 36 height 19
type input "PHONG NGUYEN"
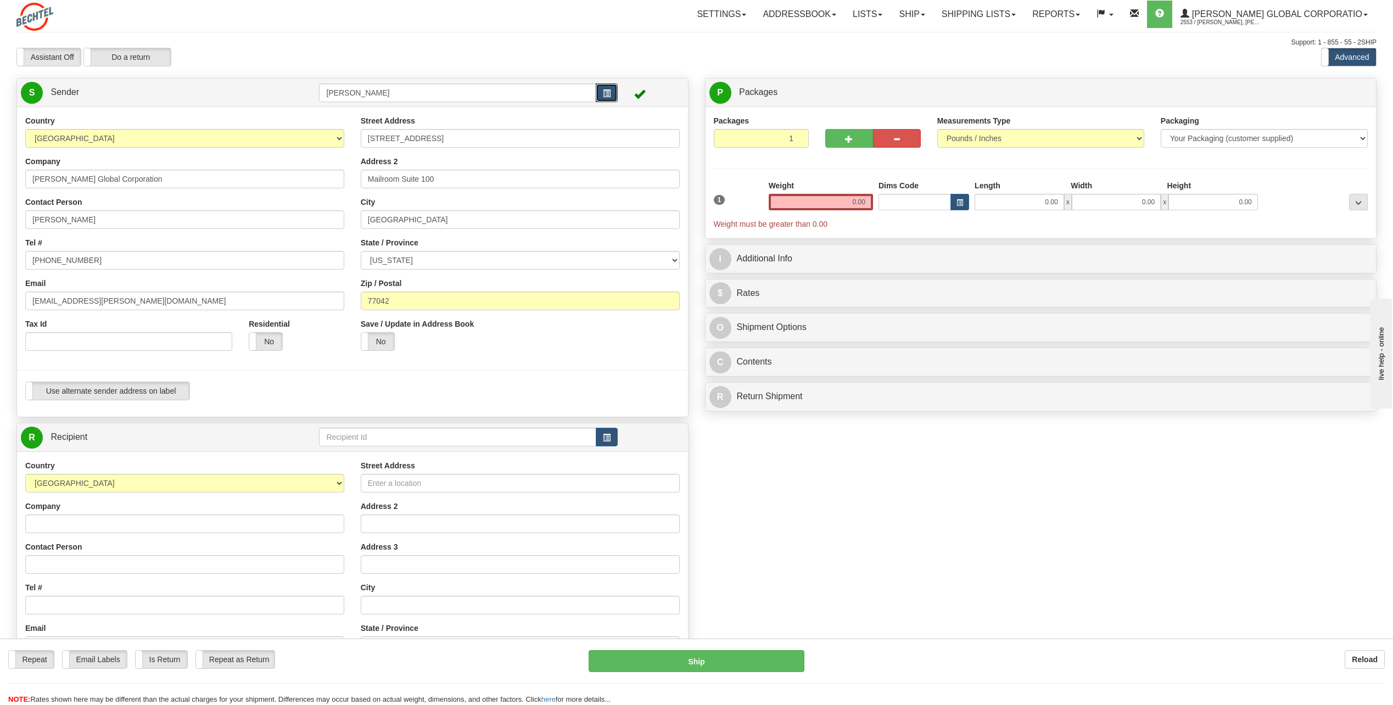
scroll to position [55, 0]
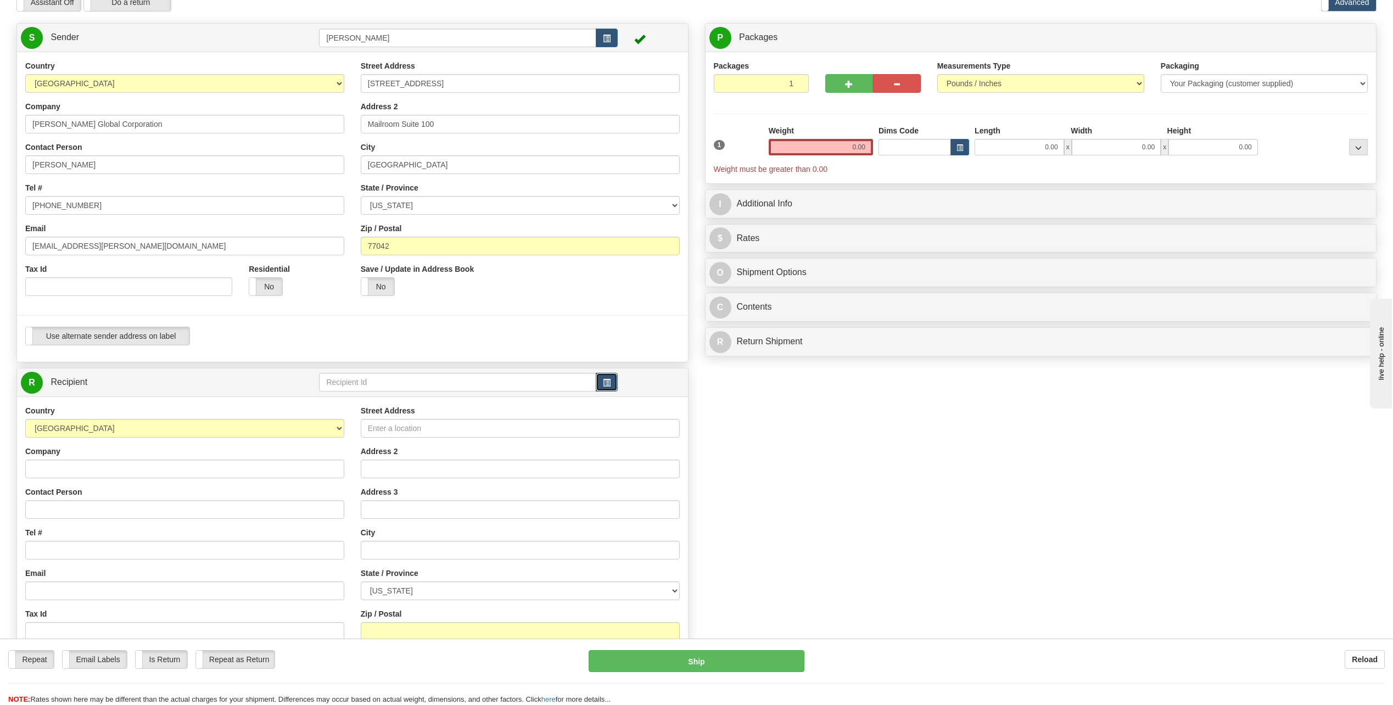
click at [604, 383] on span "button" at bounding box center [607, 382] width 8 height 7
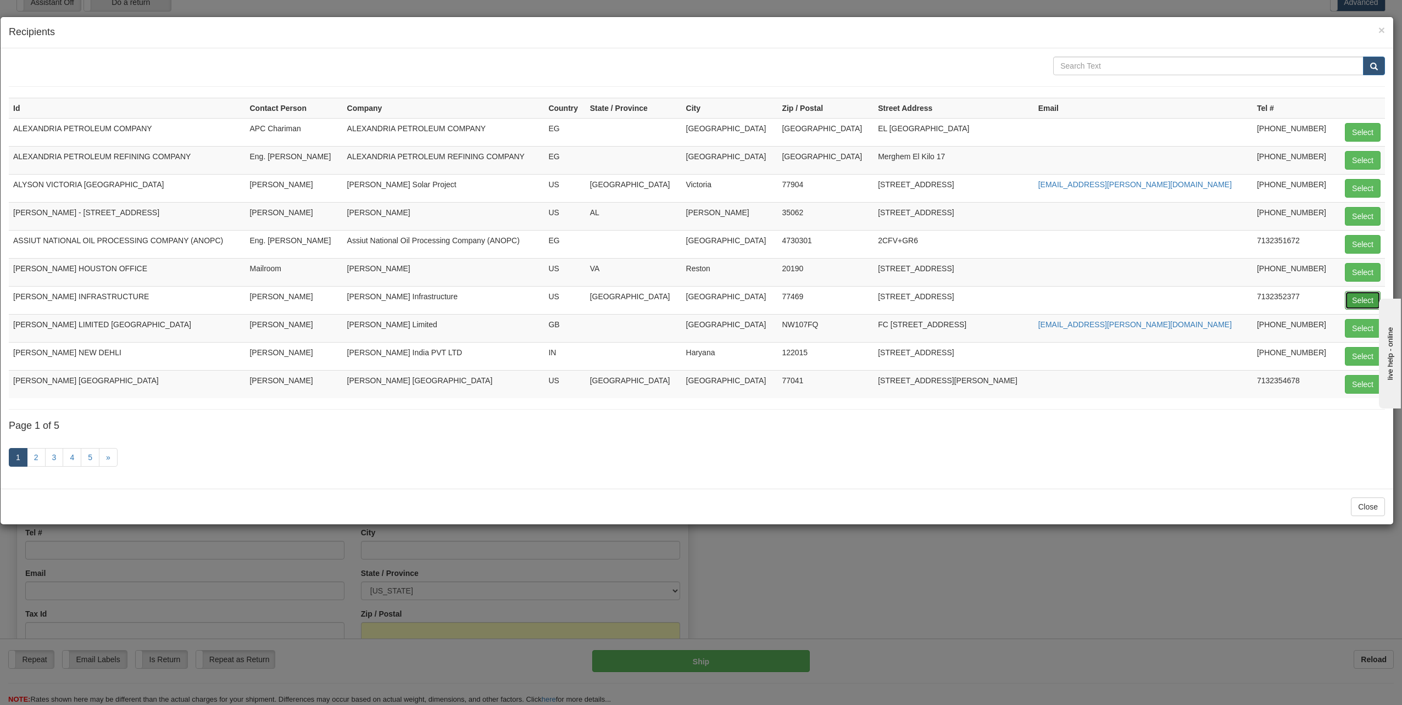
click at [1369, 296] on button "Select" at bounding box center [1362, 300] width 36 height 19
type input "BECHTEL INFRASTRUCTURE"
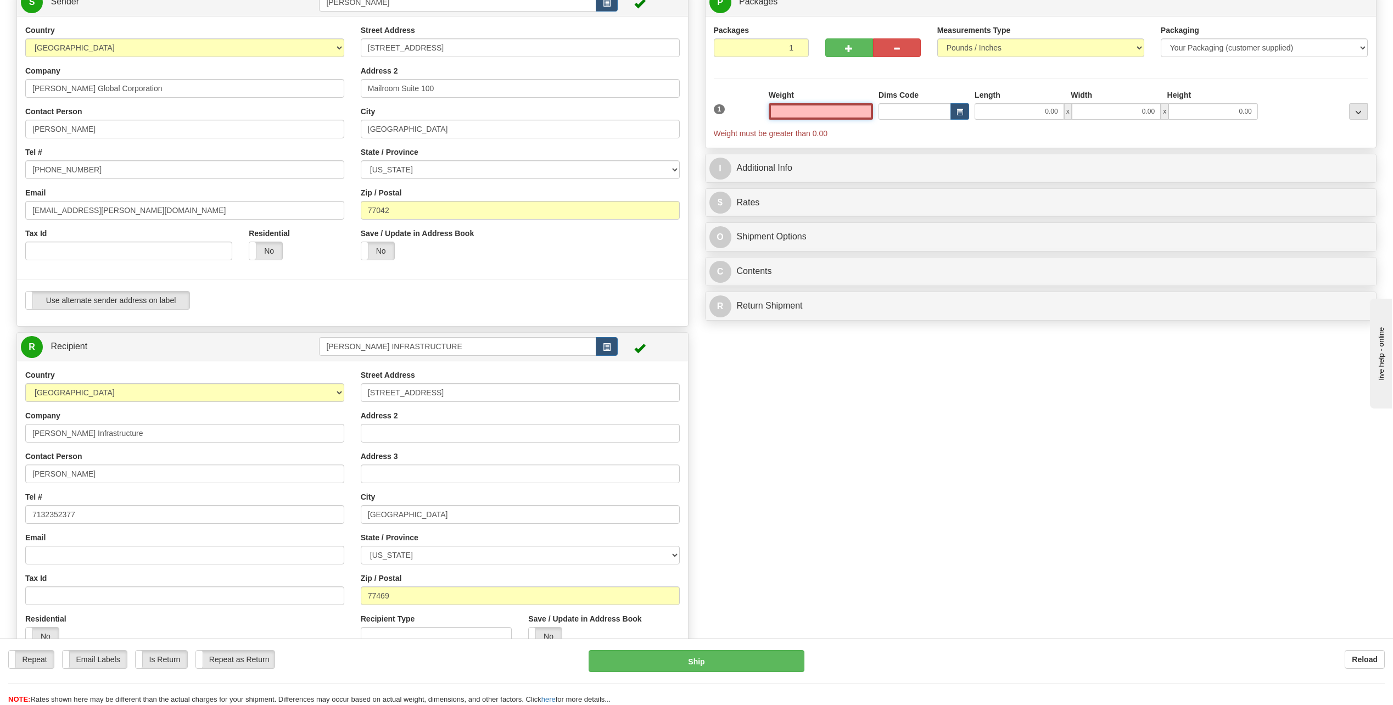
scroll to position [110, 0]
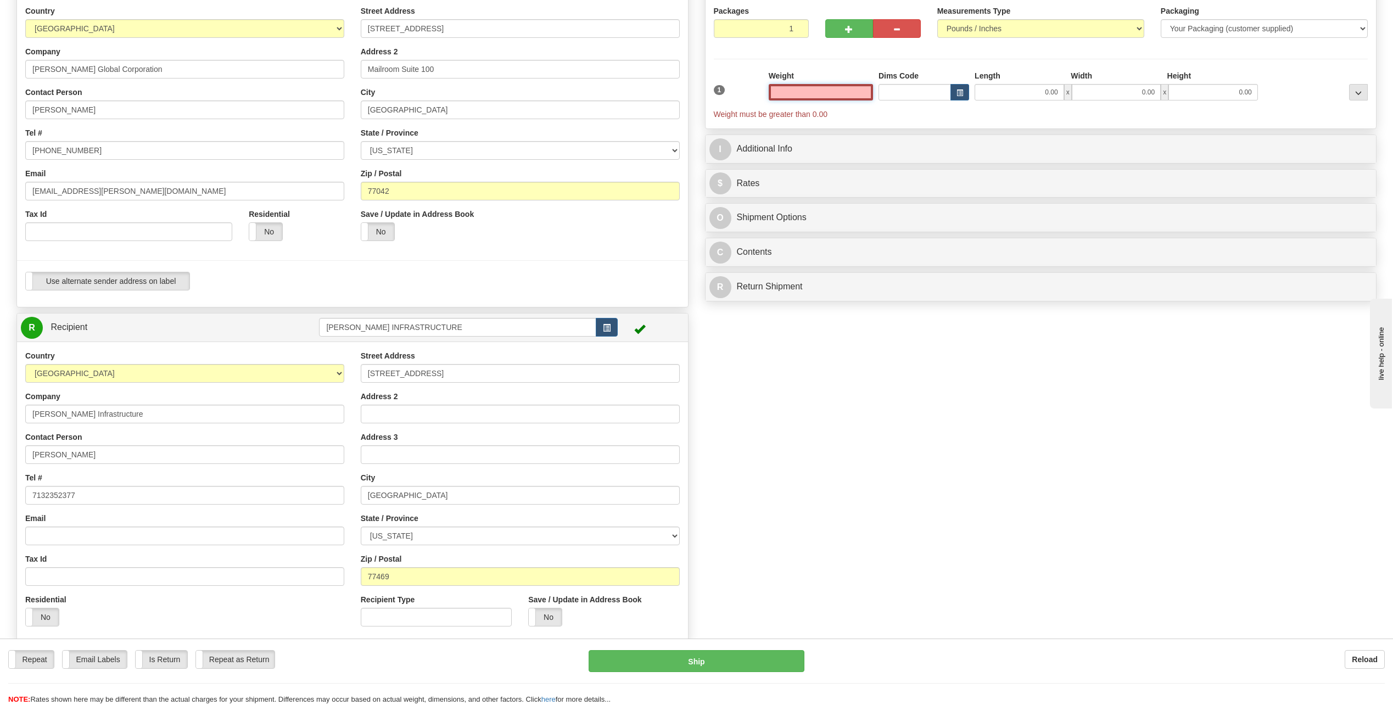
click at [858, 93] on input "text" at bounding box center [821, 92] width 104 height 16
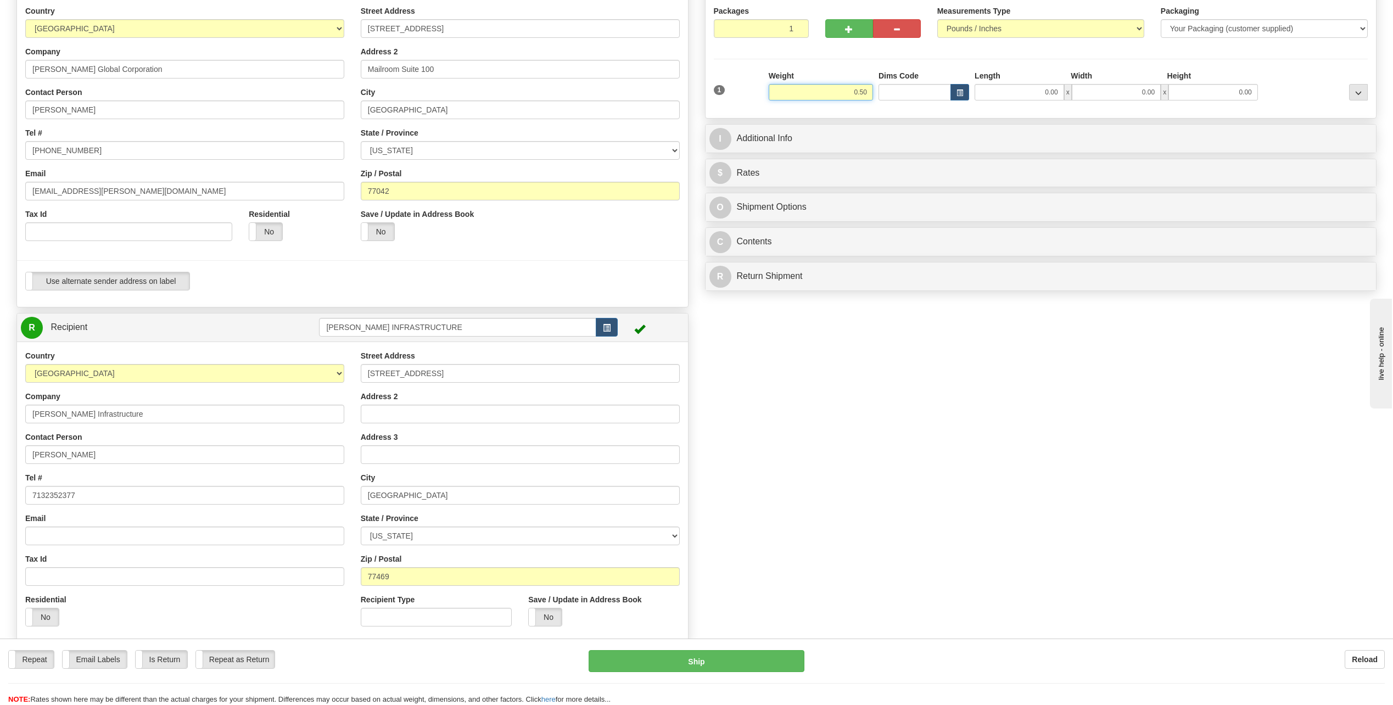
type input "0.50"
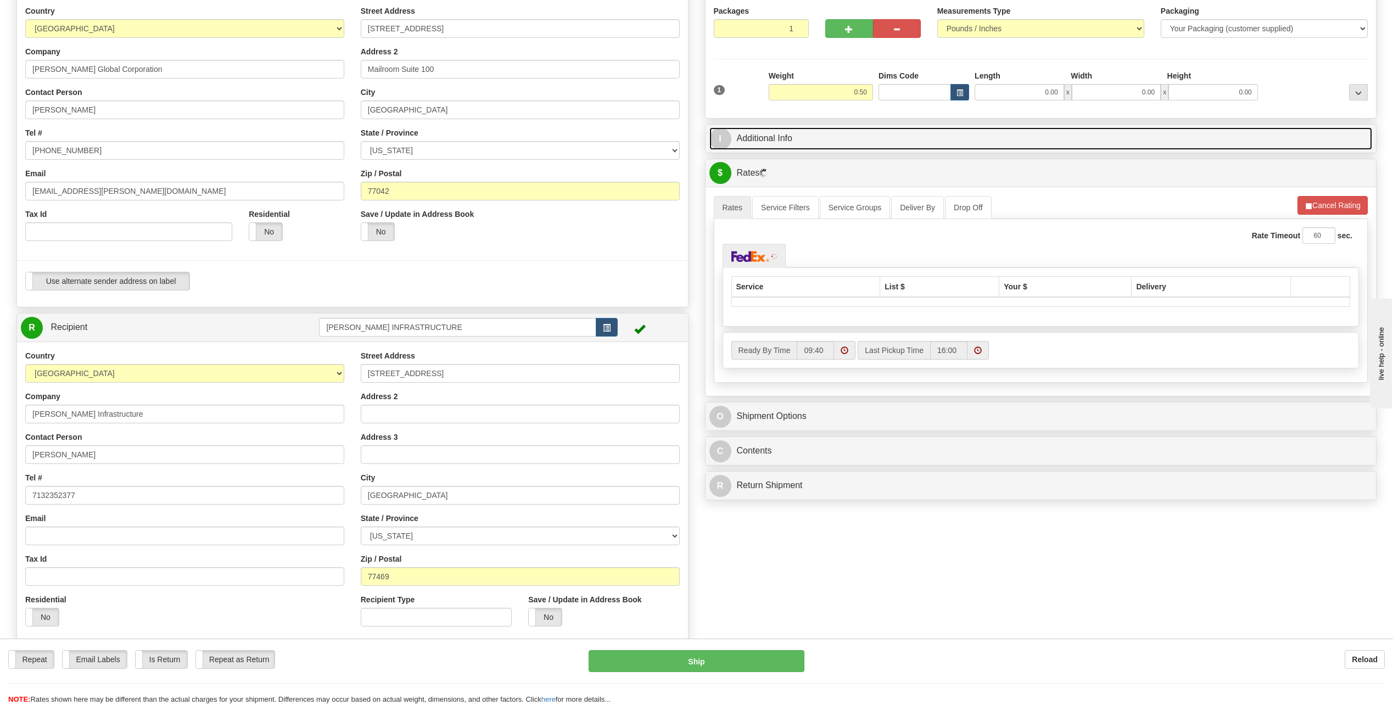
click at [722, 141] on span "I" at bounding box center [721, 139] width 22 height 22
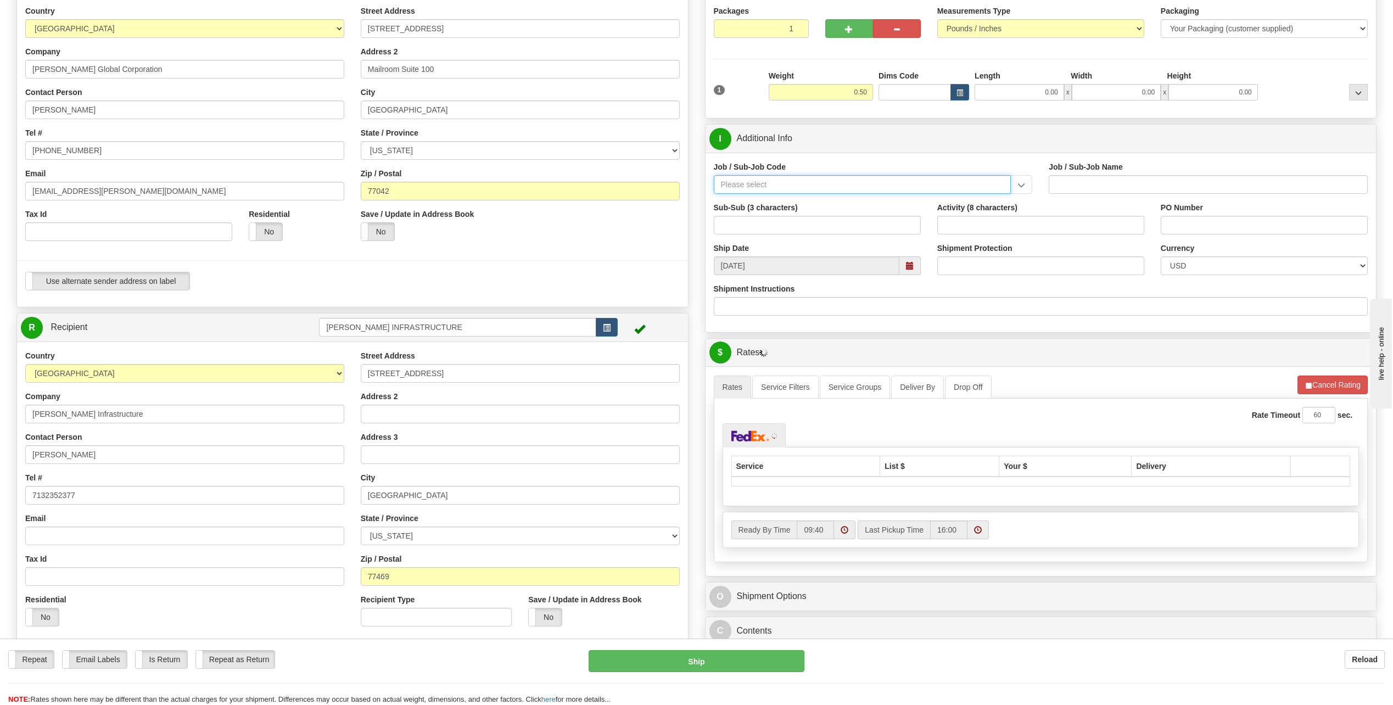
click at [770, 187] on input "Job / Sub-Job Code" at bounding box center [863, 184] width 298 height 19
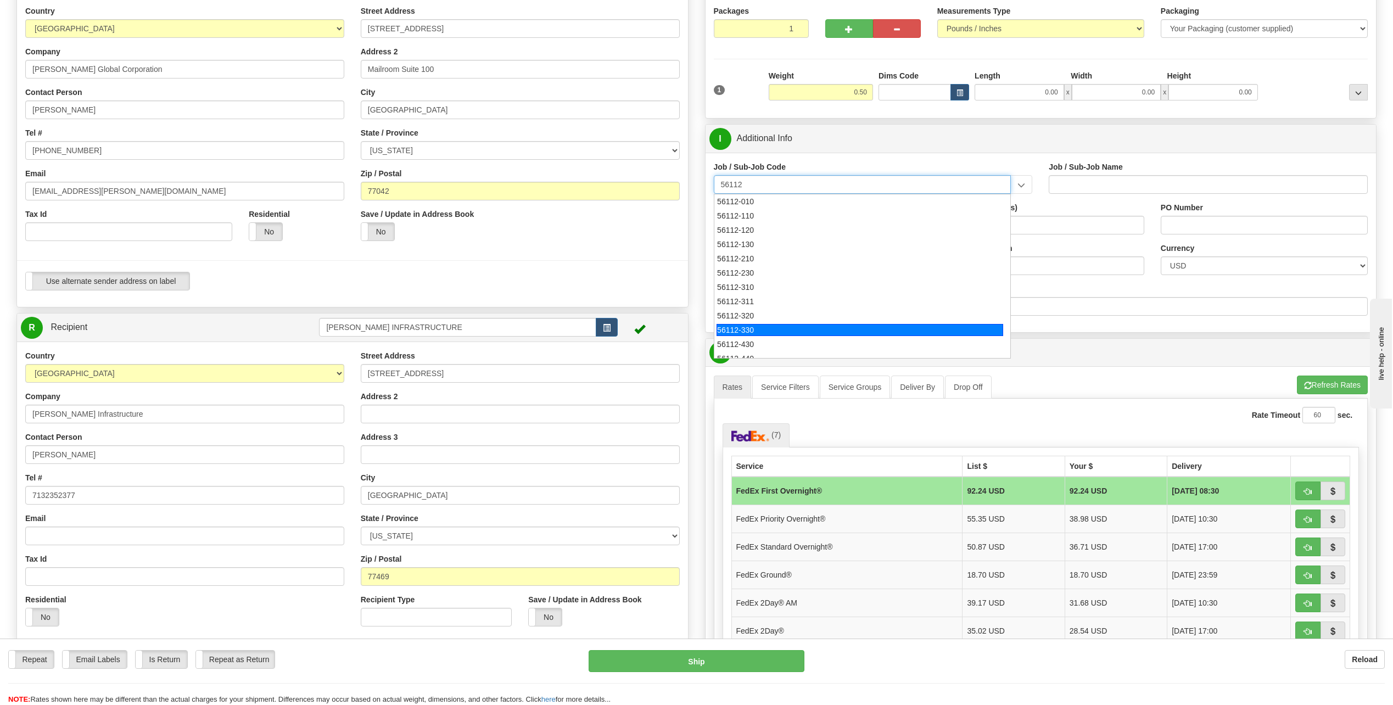
click at [753, 335] on div "56112-330" at bounding box center [860, 330] width 287 height 12
type input "56112-330"
type input "CITY WEST - TIER 3 - MAIL DISTRIBUTION SERVICES"
type input "56112-330"
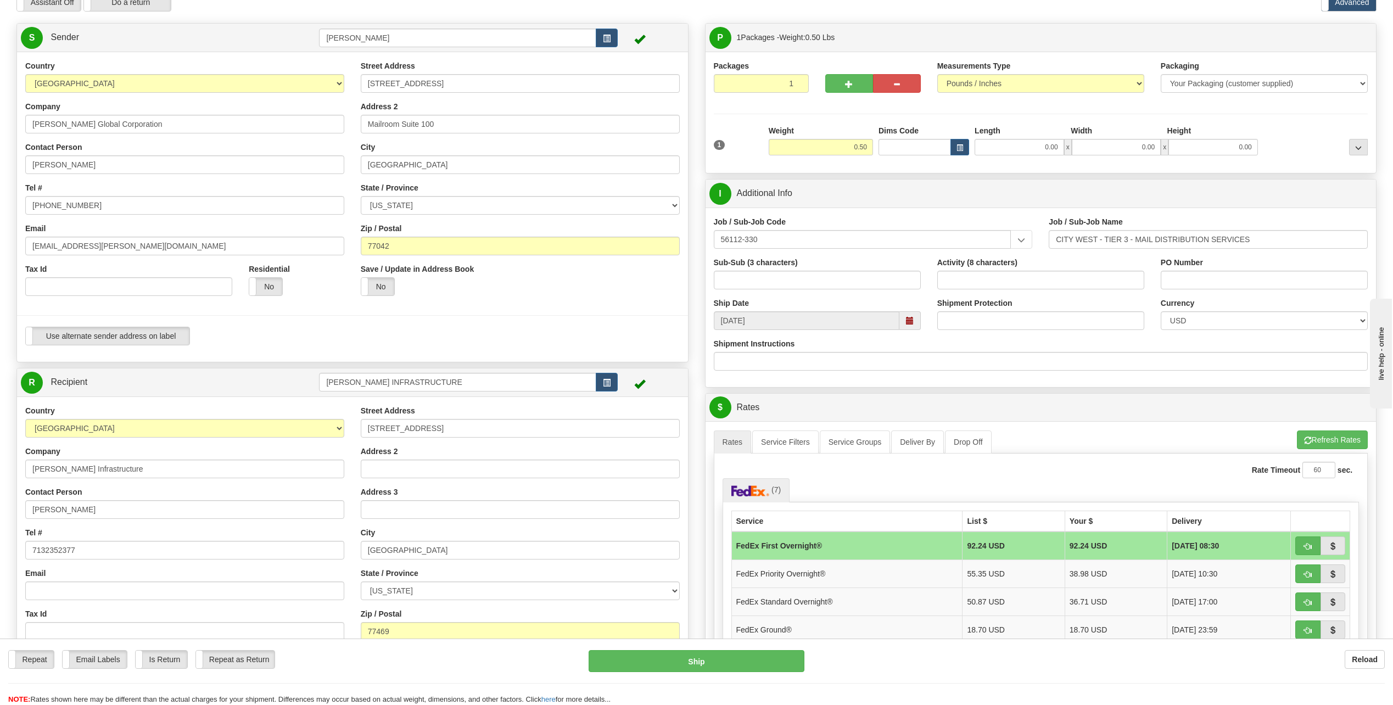
scroll to position [0, 0]
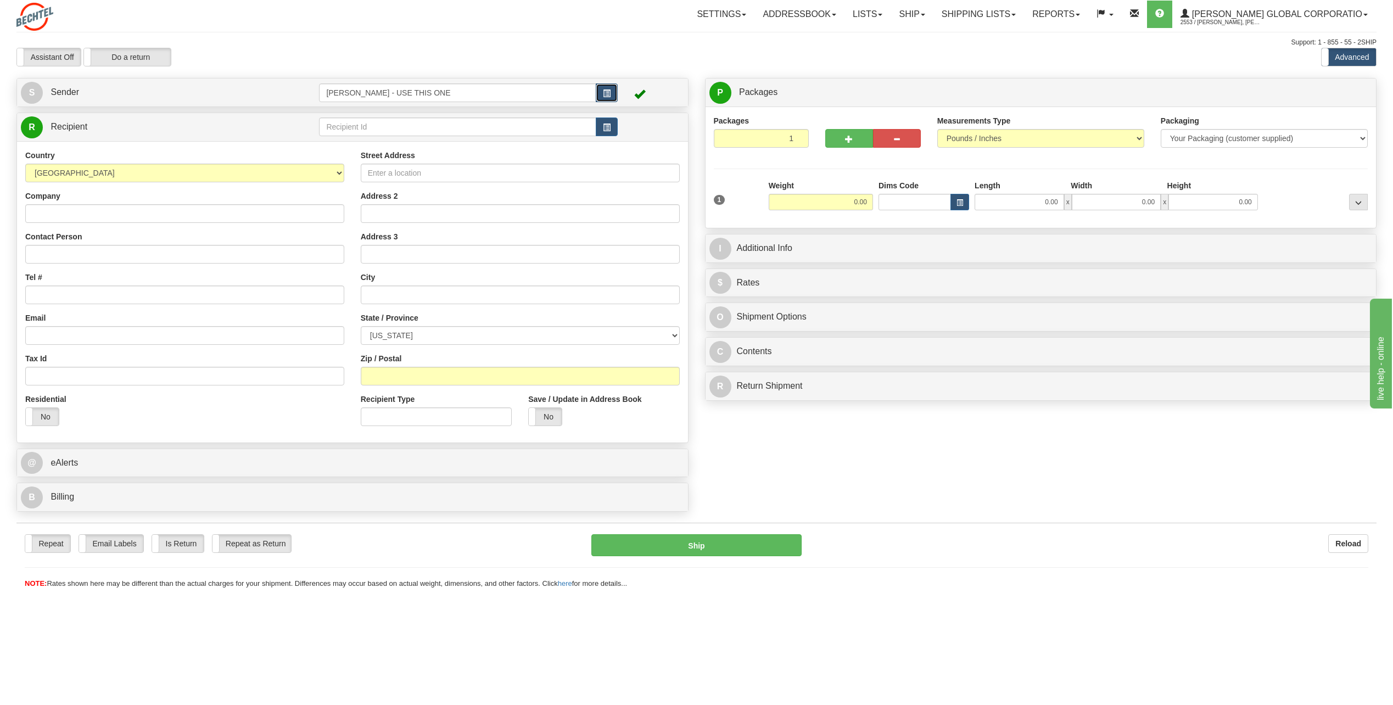
click at [617, 90] on button "button" at bounding box center [607, 92] width 22 height 19
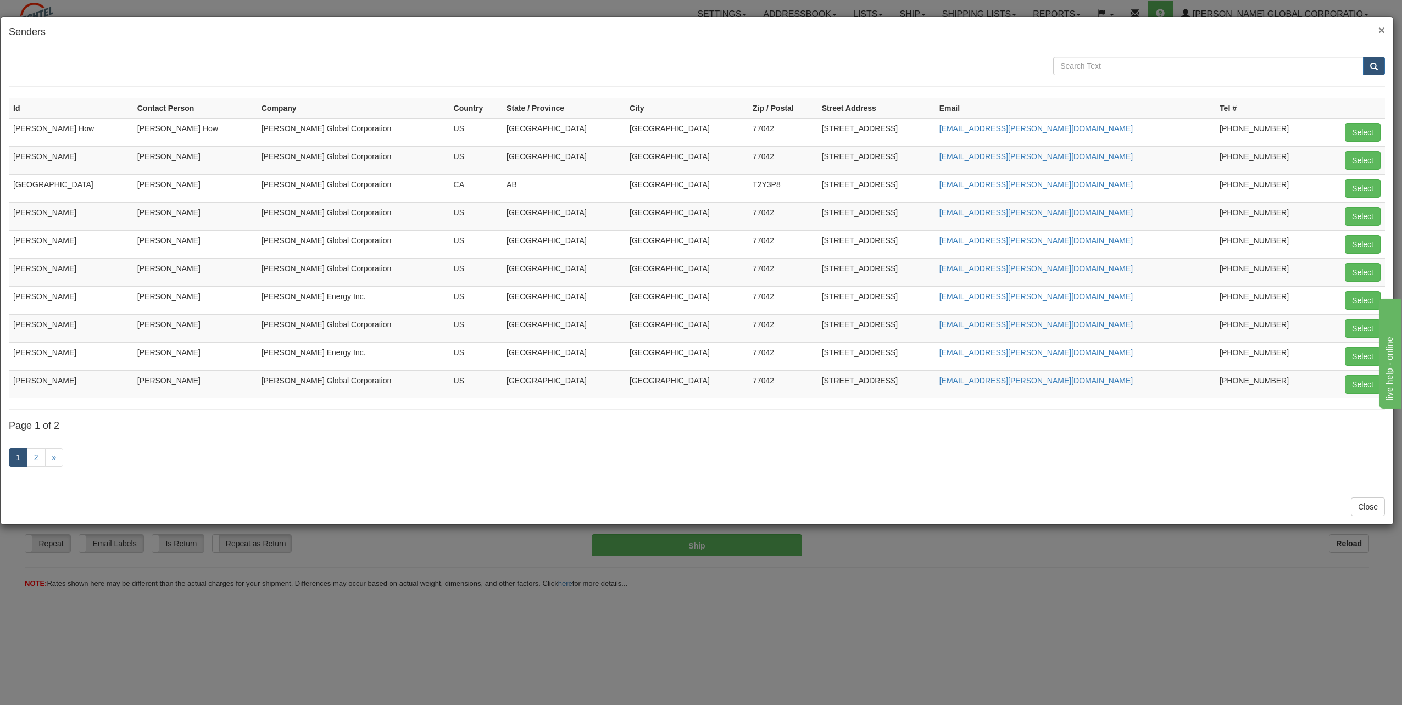
click at [1380, 27] on span "×" at bounding box center [1381, 30] width 7 height 13
